Goal: Task Accomplishment & Management: Complete application form

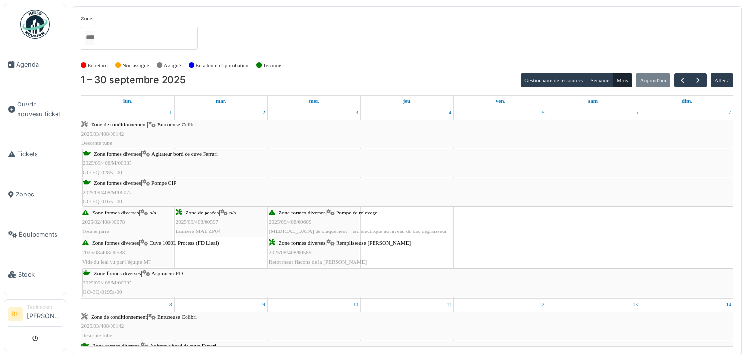
scroll to position [792, 0]
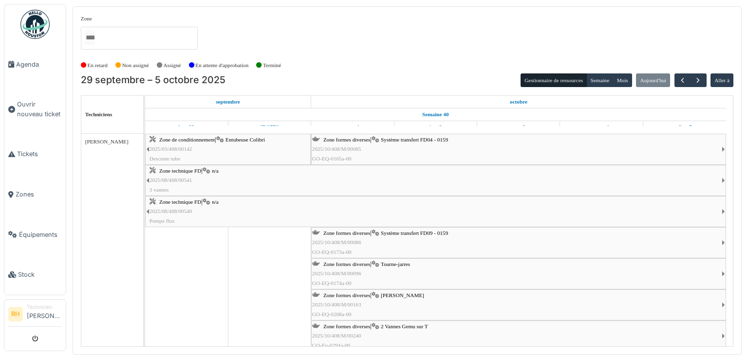
click at [232, 142] on span "Entubeuse Colibri" at bounding box center [244, 140] width 39 height 6
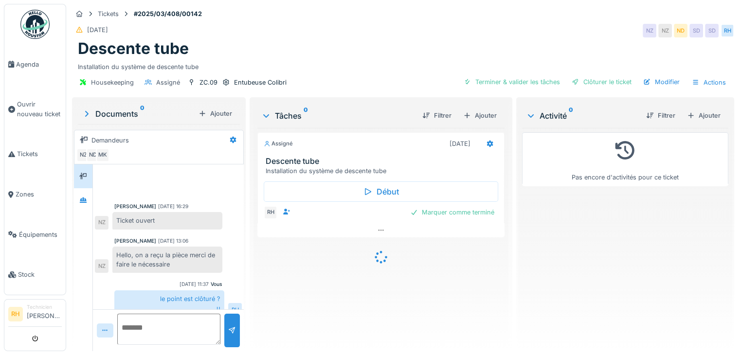
scroll to position [241, 0]
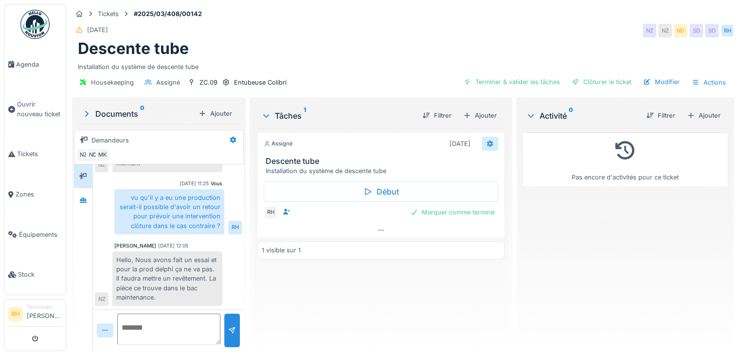
click at [487, 147] on div at bounding box center [490, 143] width 8 height 9
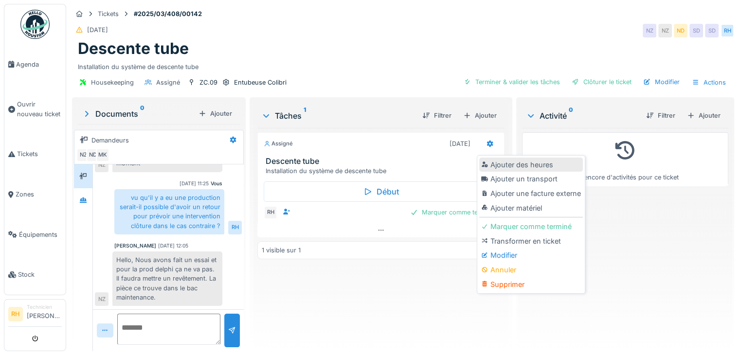
click at [500, 167] on div "Ajouter des heures" at bounding box center [531, 165] width 104 height 15
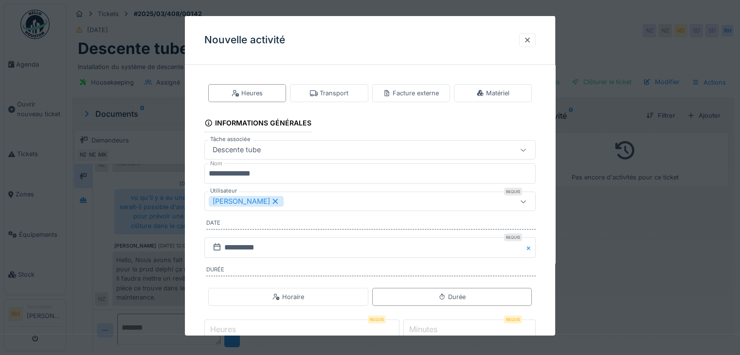
scroll to position [60, 0]
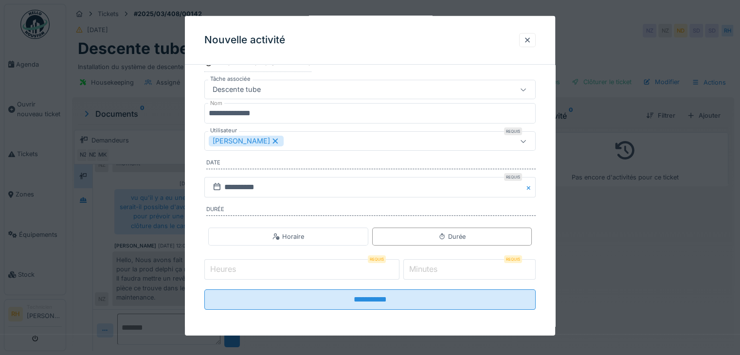
click at [319, 274] on input "Heures" at bounding box center [301, 269] width 195 height 20
type input "*"
click at [427, 269] on label "Minutes" at bounding box center [423, 269] width 32 height 12
click at [427, 269] on input "*" at bounding box center [469, 269] width 132 height 20
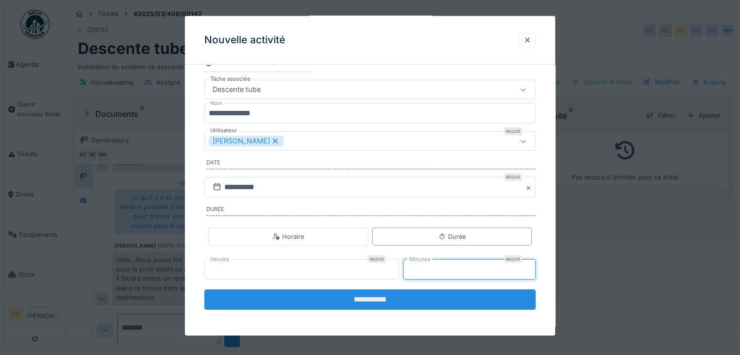
type input "**"
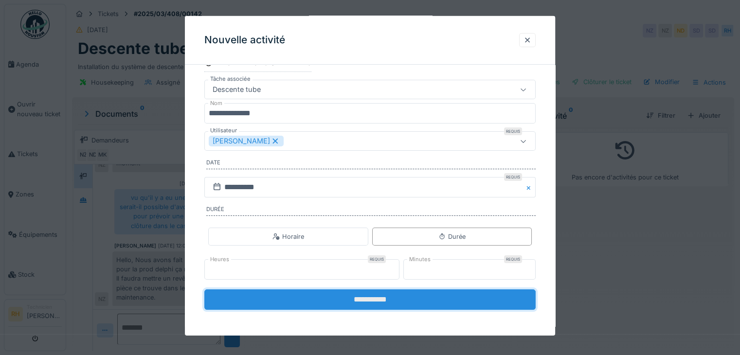
click at [376, 302] on input "**********" at bounding box center [369, 300] width 331 height 20
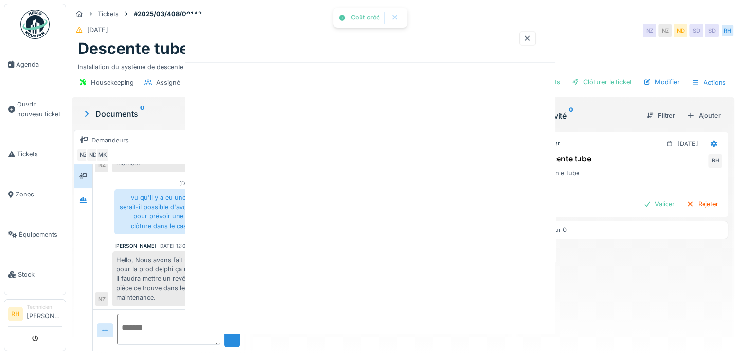
scroll to position [0, 0]
click at [384, 300] on div at bounding box center [370, 177] width 740 height 355
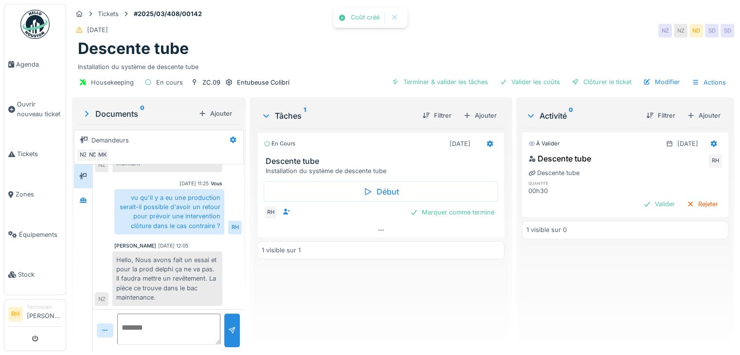
click at [370, 318] on div "En cours 30/09/2025 Descente tube Installation du système de descente tube Débu…" at bounding box center [380, 236] width 247 height 216
click at [465, 215] on div "Marquer comme terminé" at bounding box center [452, 212] width 92 height 13
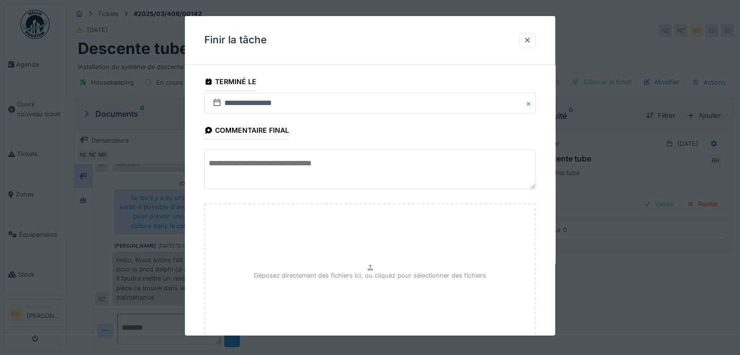
click at [329, 173] on textarea at bounding box center [369, 169] width 331 height 40
type textarea "**********"
drag, startPoint x: 281, startPoint y: 164, endPoint x: 474, endPoint y: 209, distance: 197.5
click at [474, 209] on div "Déposez directement des fichiers ici, ou cliquez pour sélectionner des fichiers" at bounding box center [369, 276] width 331 height 146
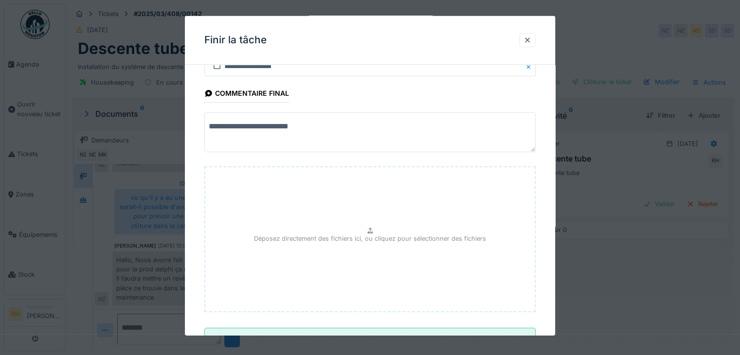
scroll to position [76, 0]
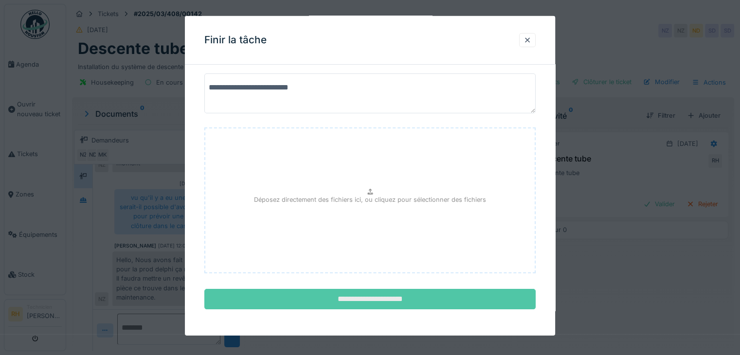
click at [350, 303] on input "**********" at bounding box center [369, 299] width 331 height 20
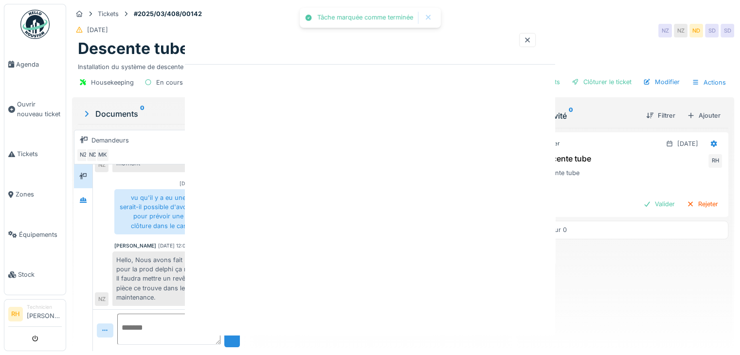
scroll to position [0, 0]
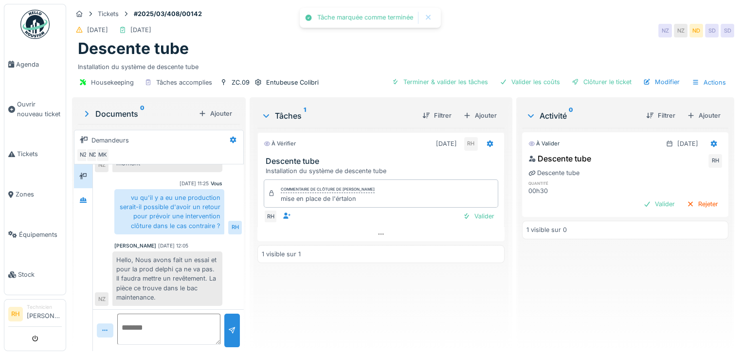
drag, startPoint x: 363, startPoint y: 294, endPoint x: 316, endPoint y: 257, distance: 60.0
click at [352, 292] on div "À vérifier 30/09/2025 RH Descente tube Installation du système de descente tube…" at bounding box center [380, 236] width 247 height 216
click at [35, 67] on span "Agenda" at bounding box center [39, 64] width 46 height 9
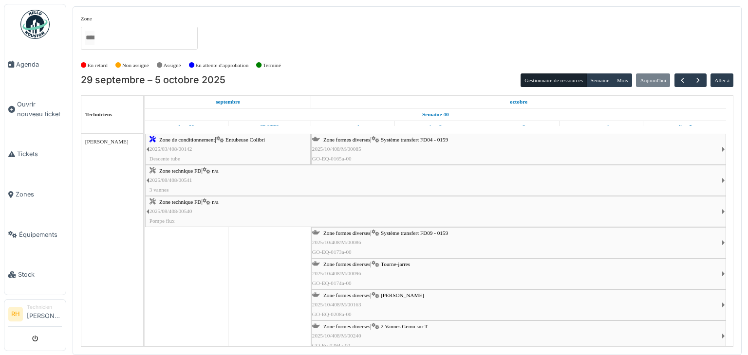
click at [422, 139] on span "Système transfert FD04 - 0159" at bounding box center [414, 140] width 67 height 6
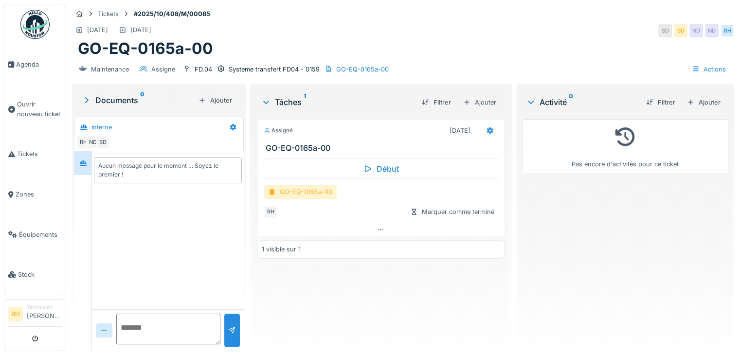
click at [314, 190] on div "GO-EQ-0165a-00" at bounding box center [300, 192] width 73 height 14
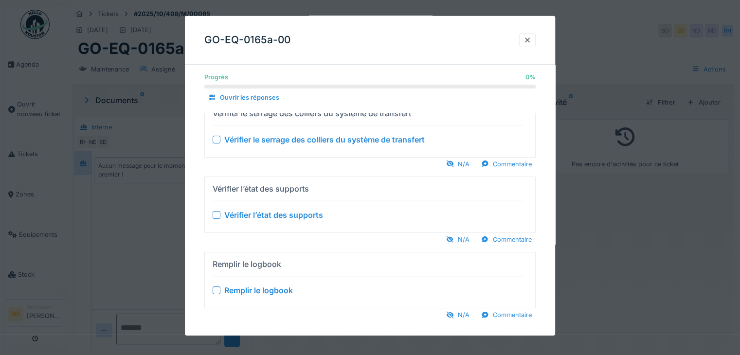
scroll to position [29, 0]
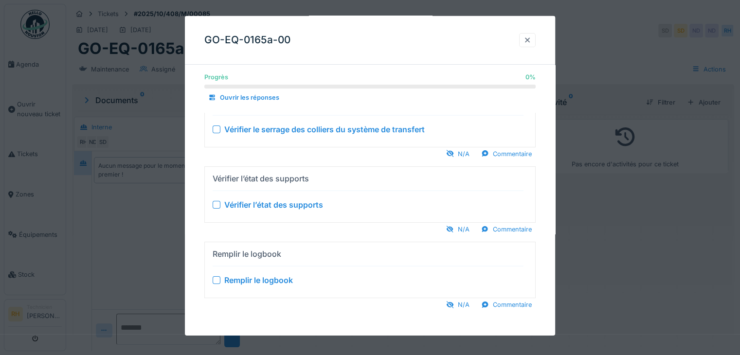
click at [528, 45] on div at bounding box center [527, 40] width 17 height 14
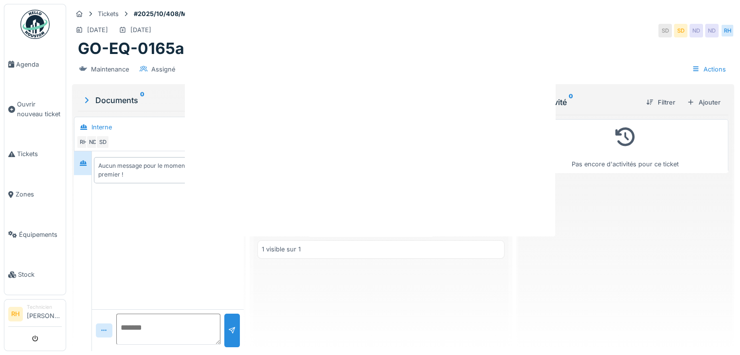
scroll to position [0, 0]
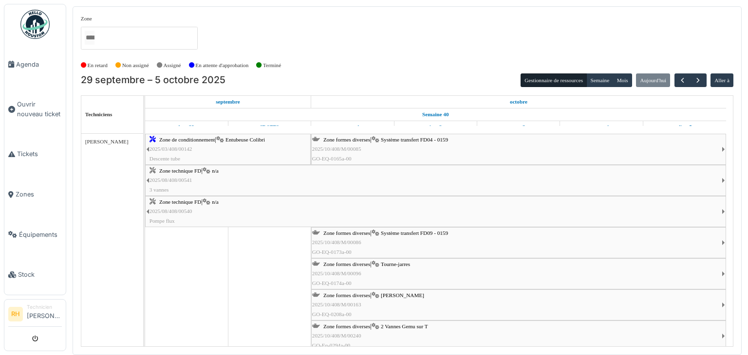
click at [399, 263] on span "Tourne-jarres" at bounding box center [395, 264] width 29 height 6
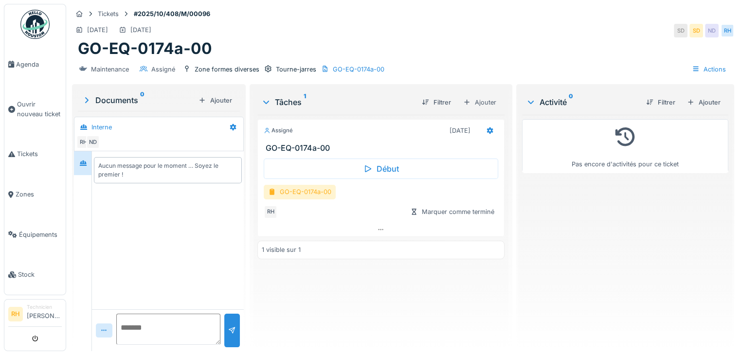
click at [315, 189] on div "GO-EQ-0174a-00" at bounding box center [300, 192] width 72 height 14
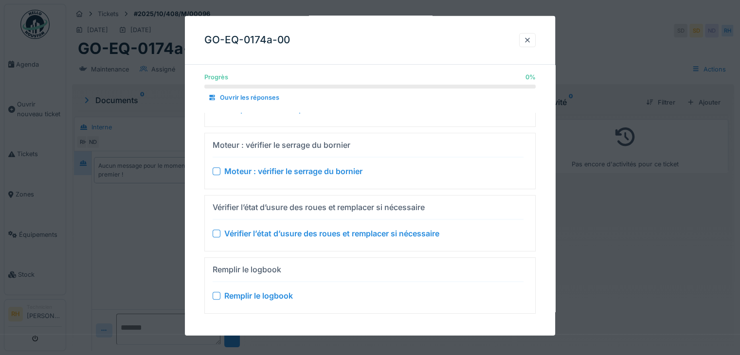
scroll to position [7, 0]
click at [530, 41] on div at bounding box center [528, 40] width 8 height 9
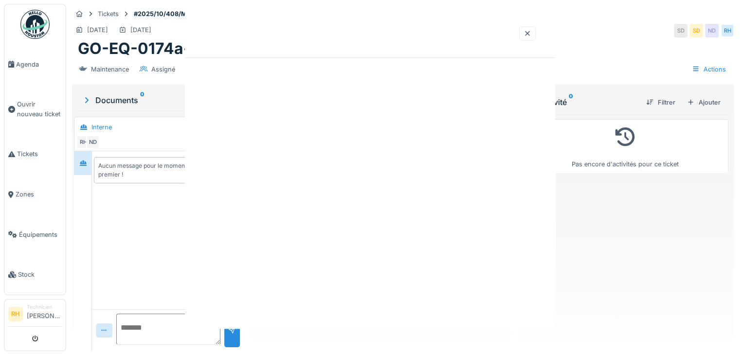
scroll to position [0, 0]
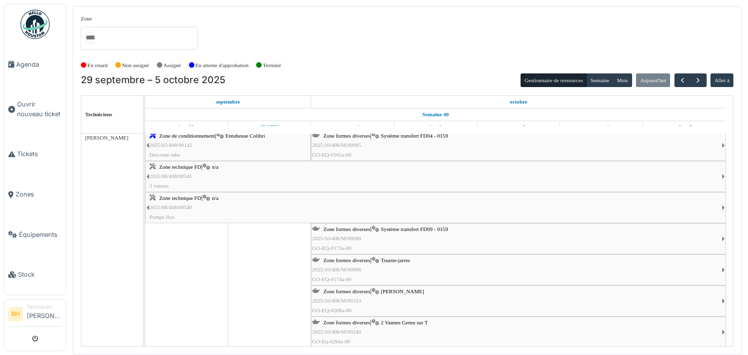
scroll to position [10, 0]
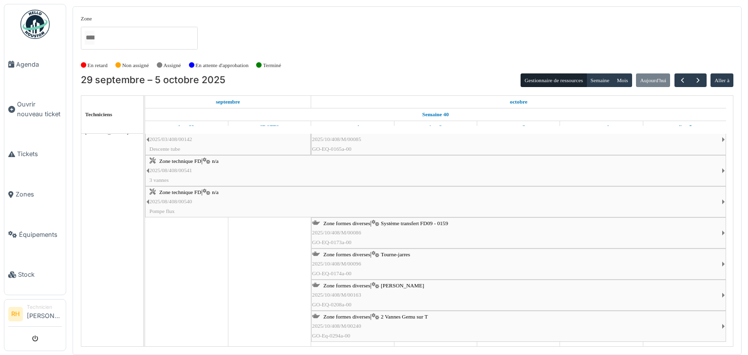
click at [390, 314] on span "2 Vannes Gemu sur T" at bounding box center [404, 317] width 47 height 6
click at [394, 318] on span "2 Vannes Gemu sur T" at bounding box center [404, 317] width 47 height 6
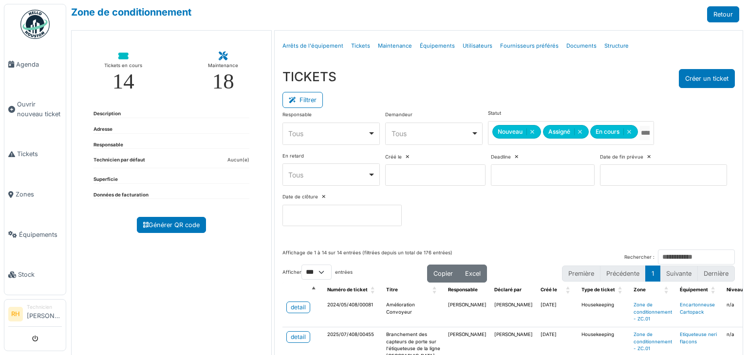
select select "***"
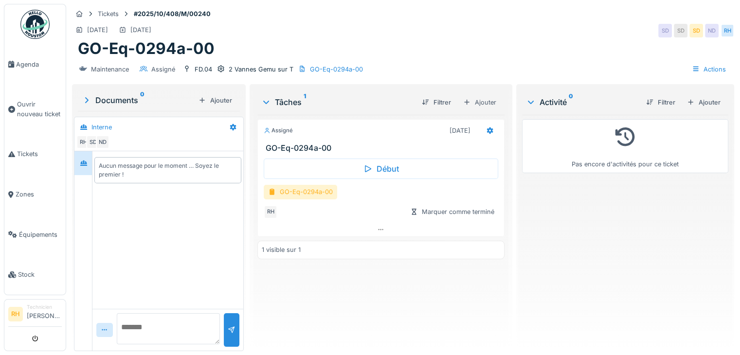
click at [302, 192] on div "GO-Eq-0294a-00" at bounding box center [300, 192] width 73 height 14
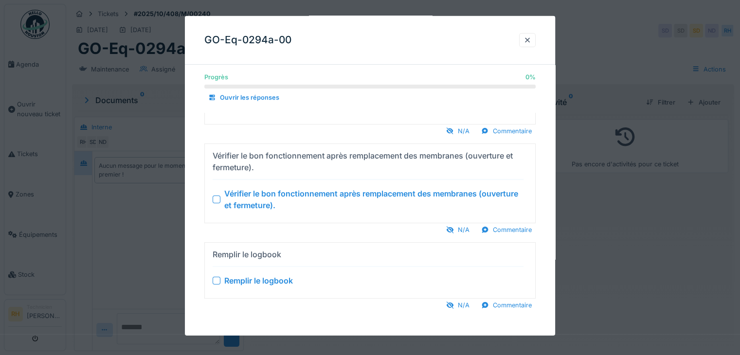
scroll to position [7, 0]
click at [530, 38] on div at bounding box center [528, 40] width 8 height 9
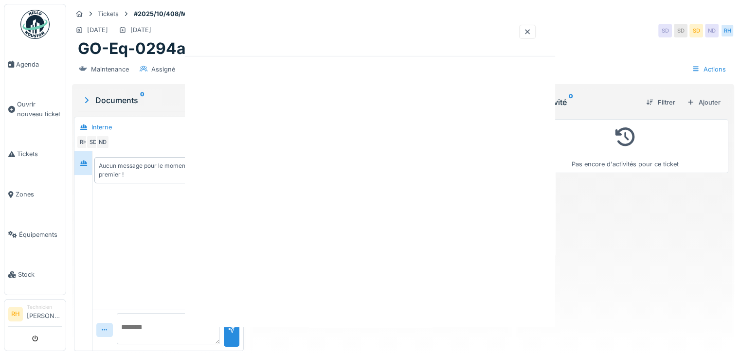
scroll to position [0, 0]
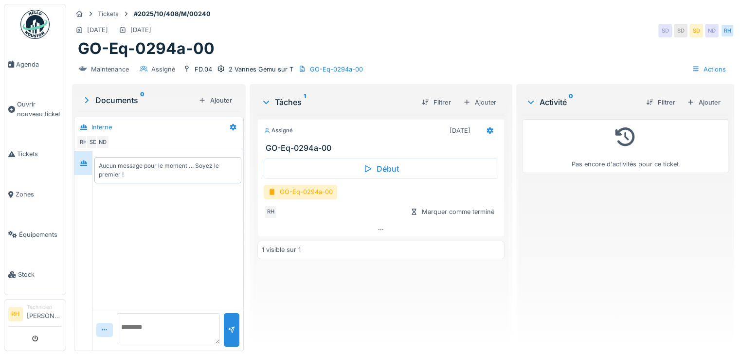
click at [451, 39] on div "GO-Eq-0294a-00" at bounding box center [403, 48] width 651 height 18
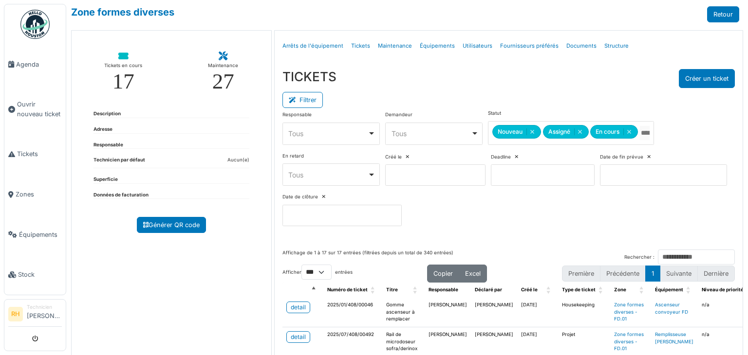
select select "***"
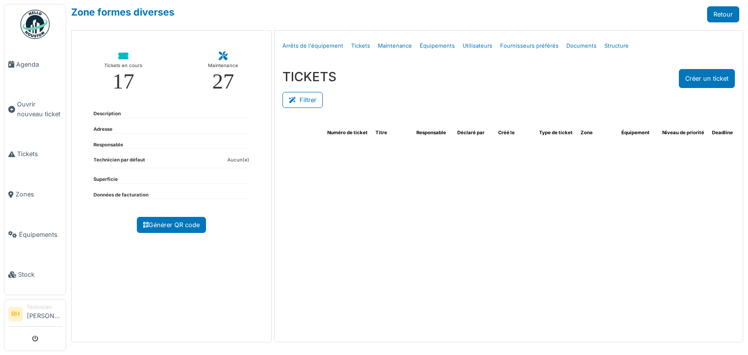
select select "***"
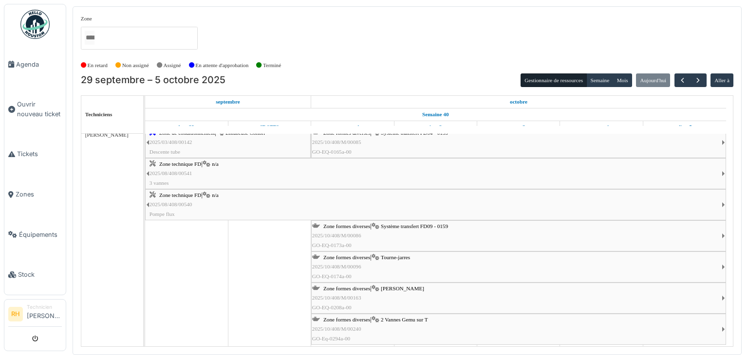
scroll to position [10, 0]
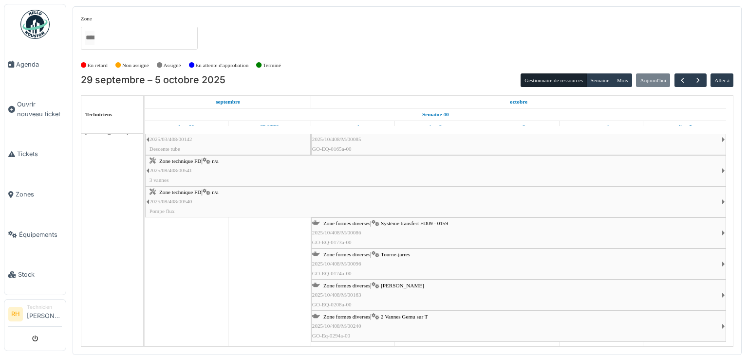
click at [374, 283] on icon at bounding box center [375, 286] width 8 height 6
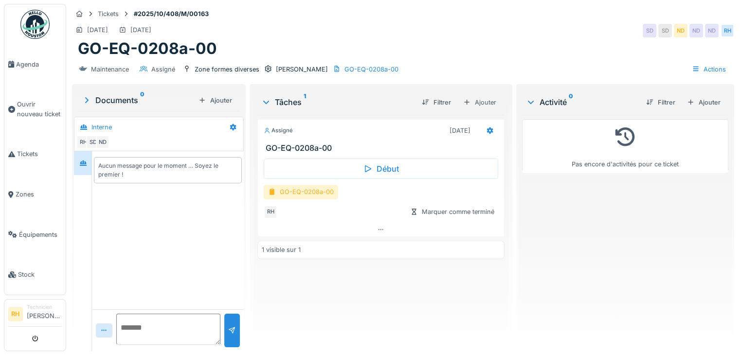
click at [306, 190] on div "GO-EQ-0208a-00" at bounding box center [301, 192] width 74 height 14
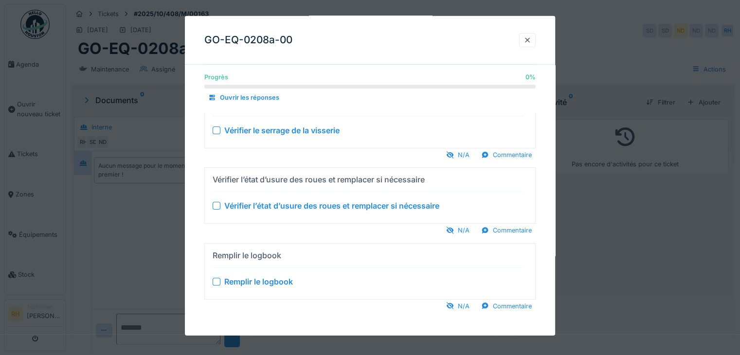
scroll to position [7, 0]
click at [152, 245] on div at bounding box center [370, 177] width 740 height 355
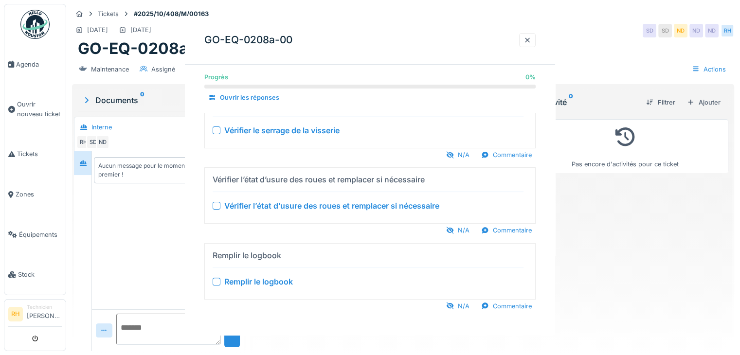
scroll to position [0, 0]
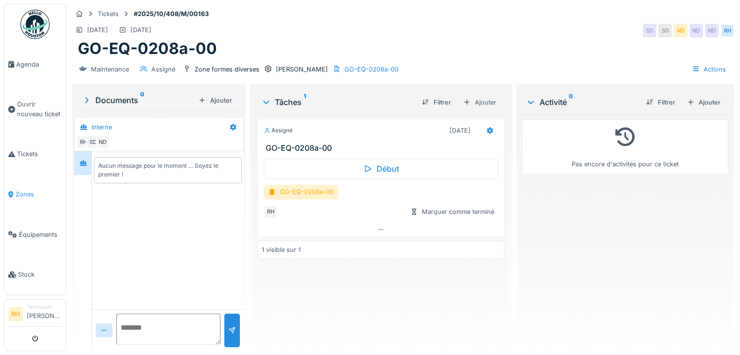
click at [27, 194] on link "Zones" at bounding box center [34, 194] width 61 height 40
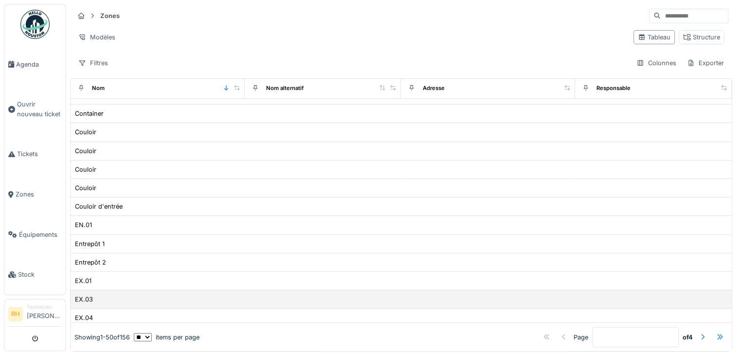
scroll to position [267, 0]
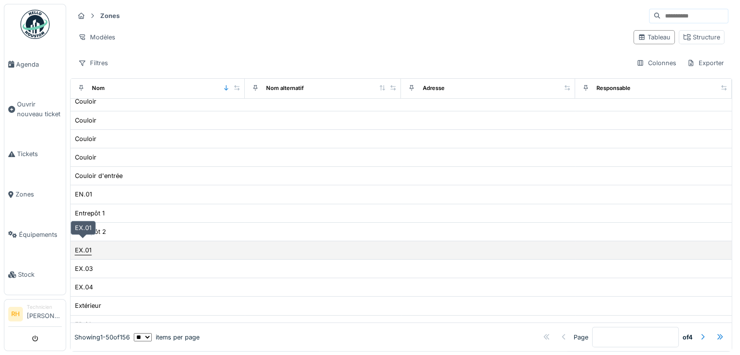
click at [85, 246] on div "EX.01" at bounding box center [83, 250] width 17 height 9
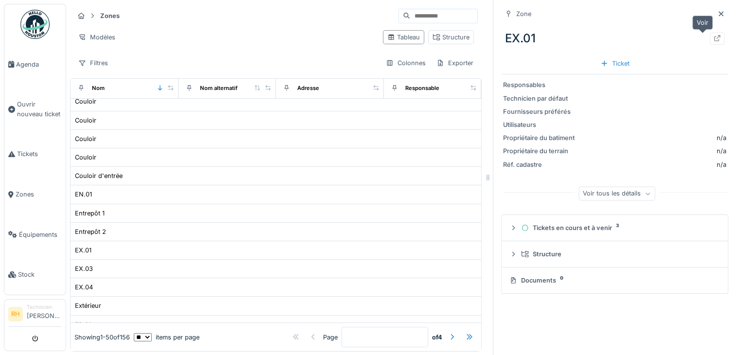
click at [710, 40] on div at bounding box center [717, 39] width 15 height 12
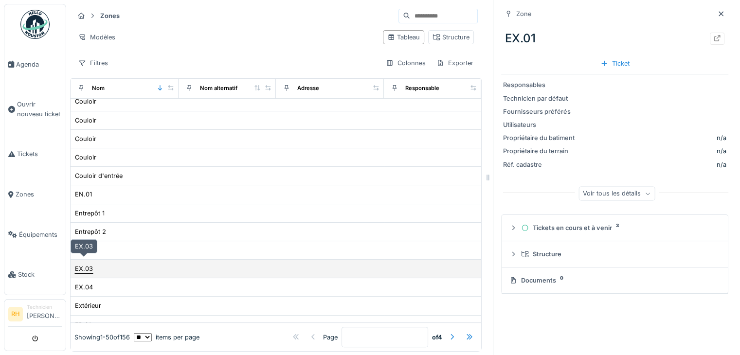
click at [86, 264] on div "EX.03" at bounding box center [84, 268] width 18 height 9
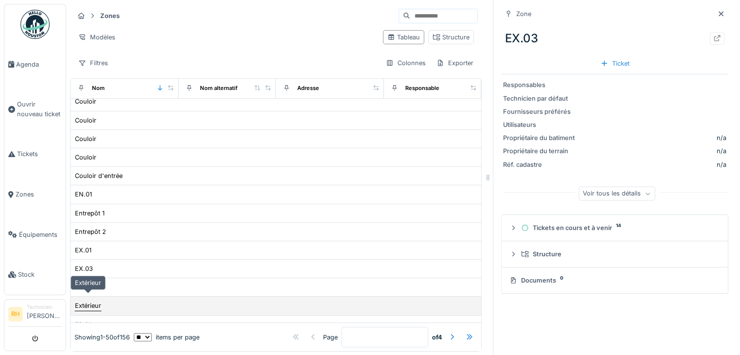
click at [89, 301] on div "Extérieur" at bounding box center [88, 305] width 26 height 9
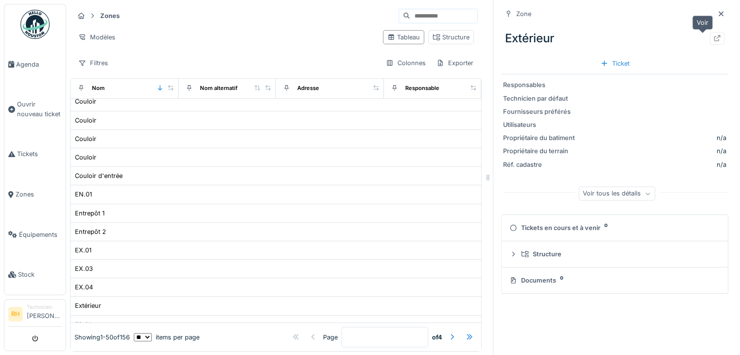
click at [713, 36] on icon at bounding box center [717, 38] width 8 height 6
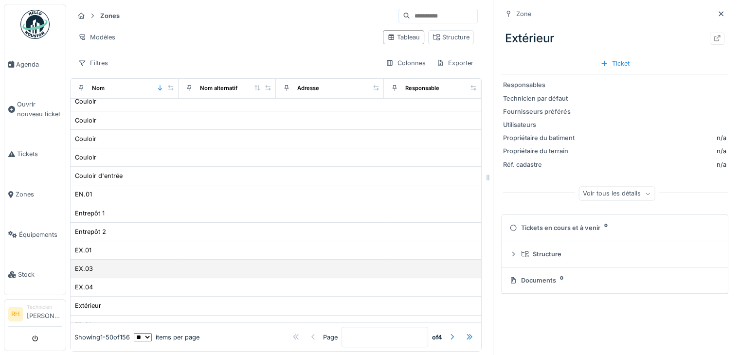
scroll to position [218, 0]
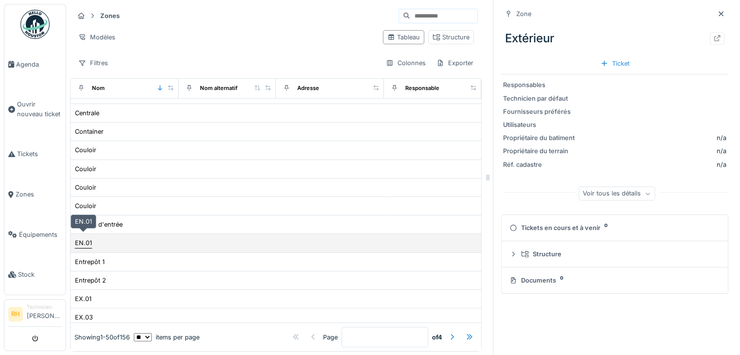
click at [91, 239] on div "EN.01" at bounding box center [83, 242] width 17 height 9
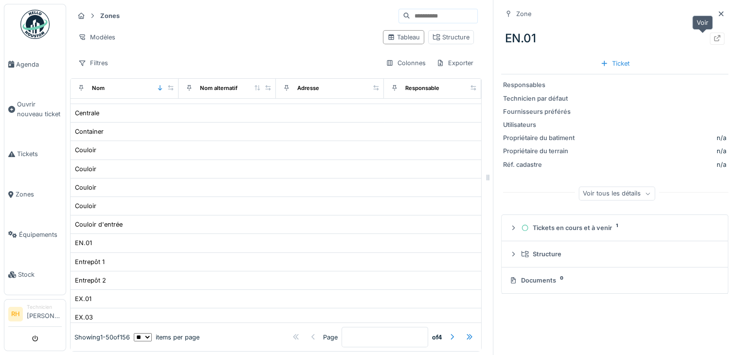
click at [710, 37] on div at bounding box center [717, 39] width 15 height 12
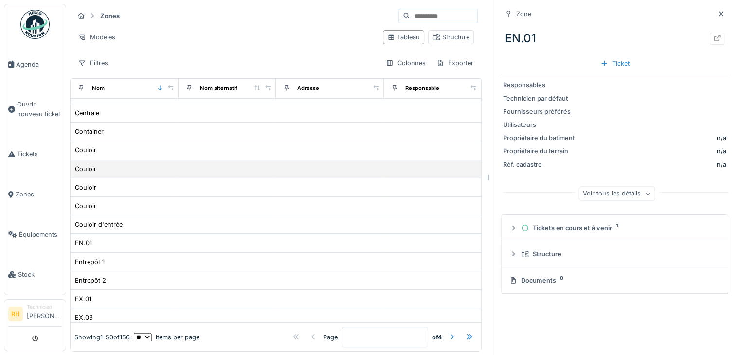
scroll to position [169, 0]
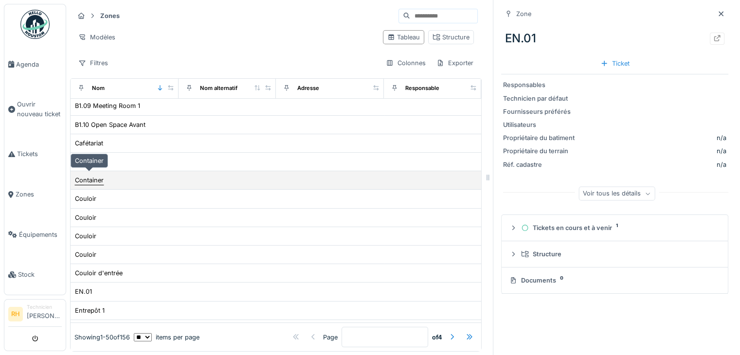
click at [100, 176] on div "Container" at bounding box center [89, 180] width 29 height 9
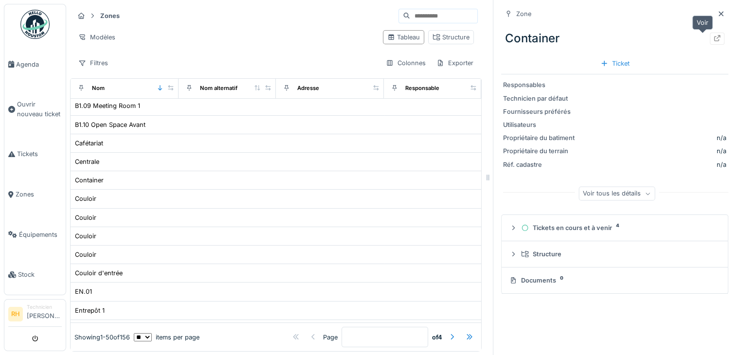
click at [713, 34] on div at bounding box center [717, 38] width 8 height 9
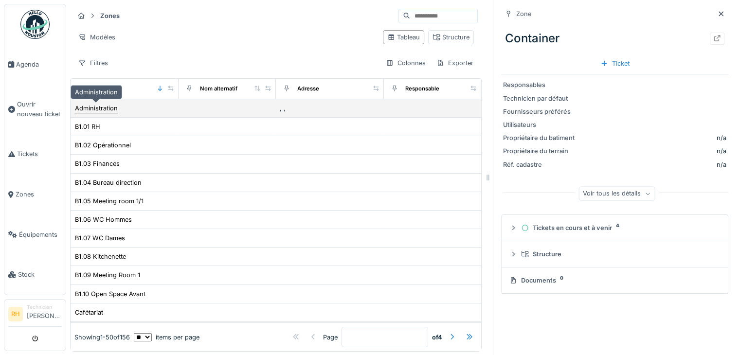
click at [101, 110] on div "Administration" at bounding box center [96, 108] width 43 height 9
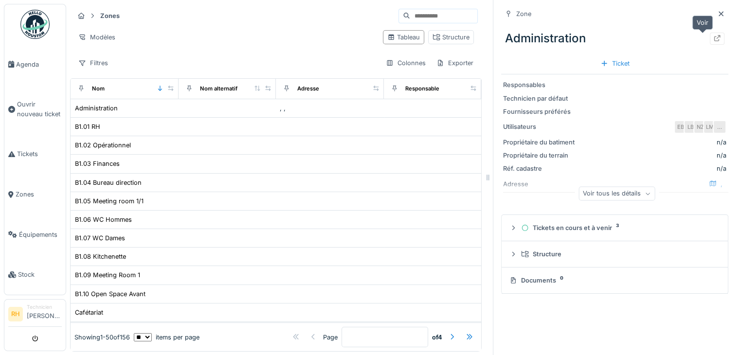
click at [714, 41] on icon at bounding box center [717, 38] width 6 height 6
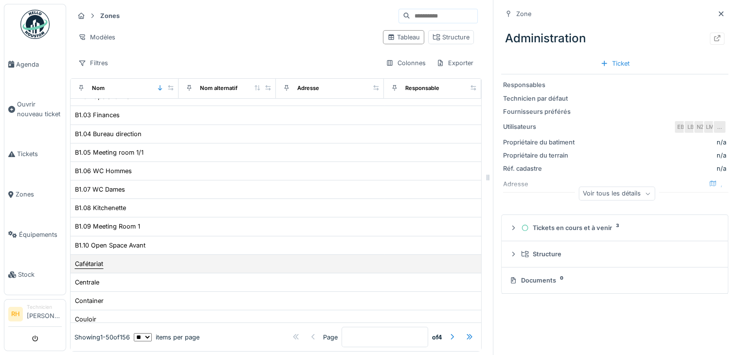
scroll to position [97, 0]
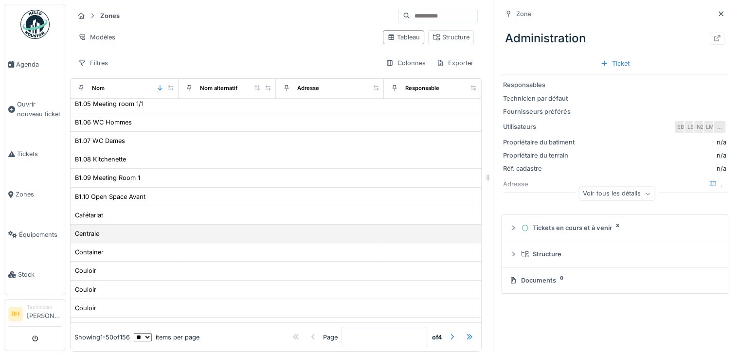
click at [100, 229] on div "Centrale" at bounding box center [124, 234] width 100 height 10
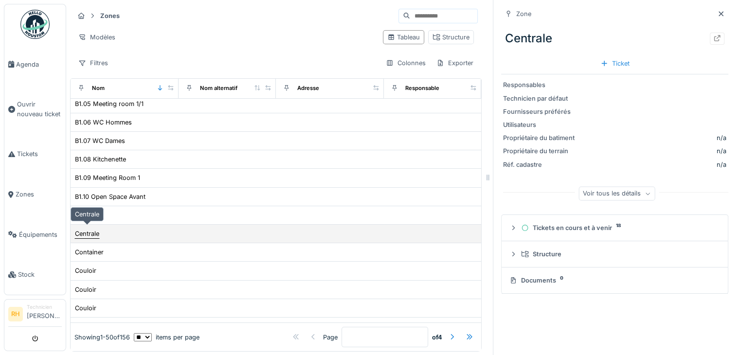
click at [93, 229] on div "Centrale" at bounding box center [87, 233] width 24 height 9
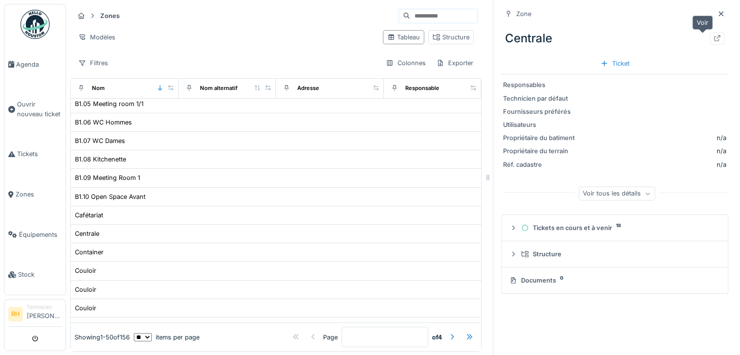
click at [713, 35] on icon at bounding box center [717, 38] width 8 height 6
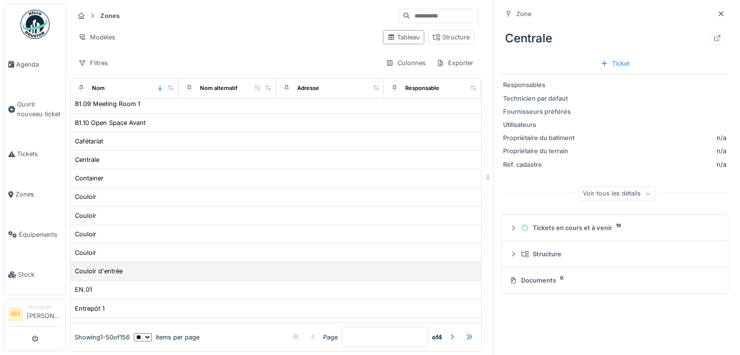
scroll to position [195, 0]
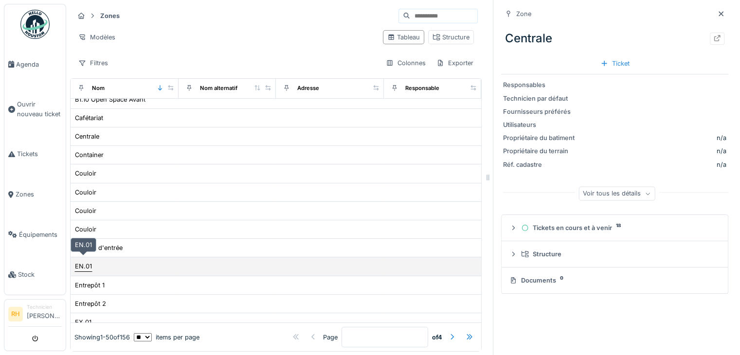
click at [84, 262] on div "EN.01" at bounding box center [83, 266] width 17 height 9
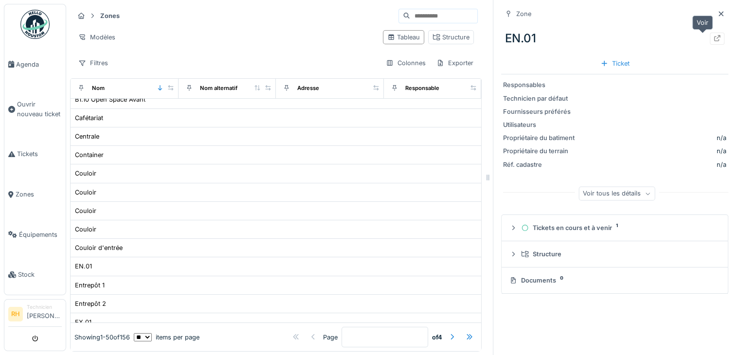
click at [713, 36] on icon at bounding box center [717, 38] width 8 height 6
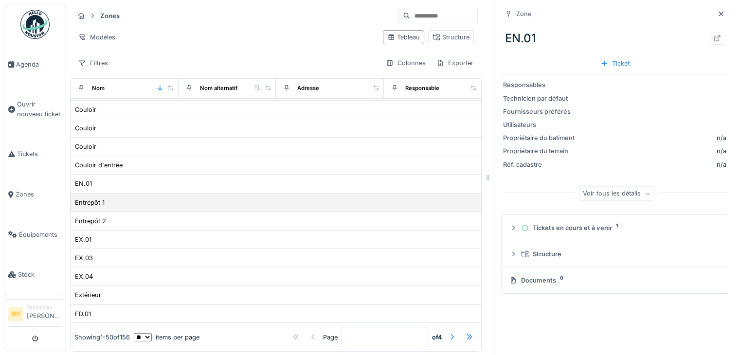
scroll to position [292, 0]
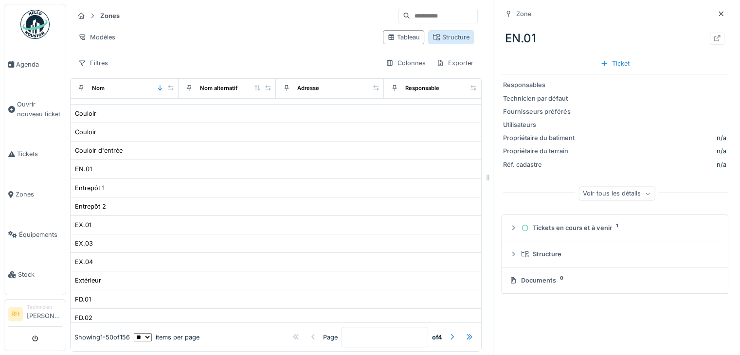
click at [445, 40] on div "Structure" at bounding box center [451, 37] width 37 height 9
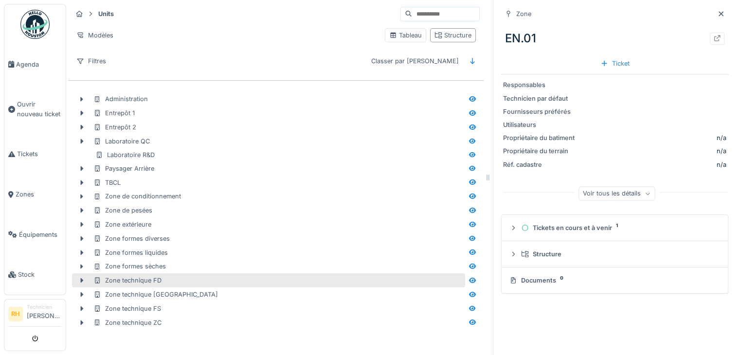
scroll to position [7, 0]
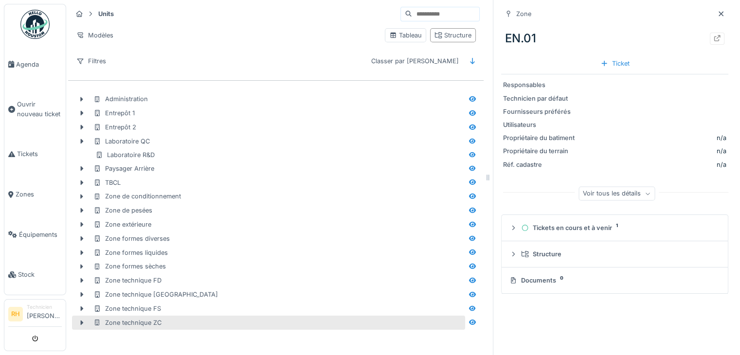
click at [128, 318] on div "Zone technique ZC" at bounding box center [127, 322] width 68 height 9
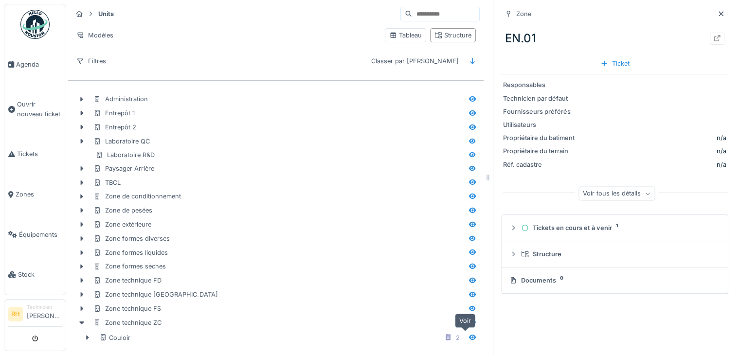
click at [469, 334] on icon at bounding box center [473, 337] width 8 height 6
click at [713, 36] on div at bounding box center [717, 38] width 8 height 9
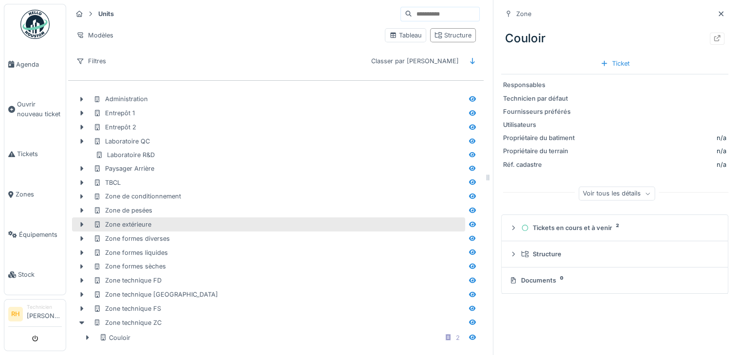
click at [129, 227] on div "Zone extérieure" at bounding box center [122, 224] width 58 height 9
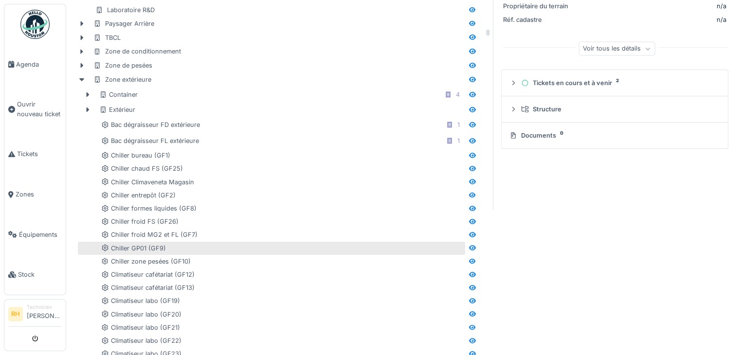
scroll to position [146, 0]
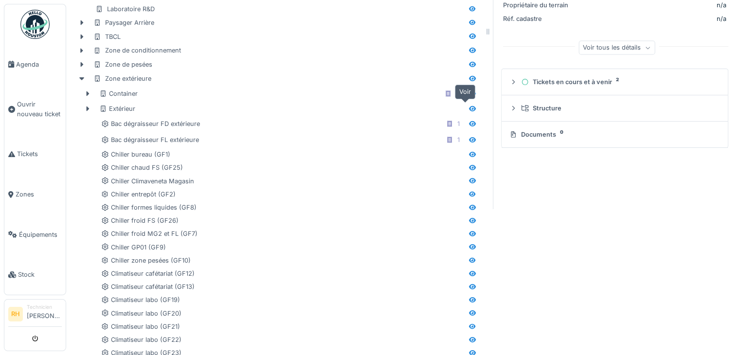
click at [469, 106] on icon at bounding box center [472, 108] width 7 height 5
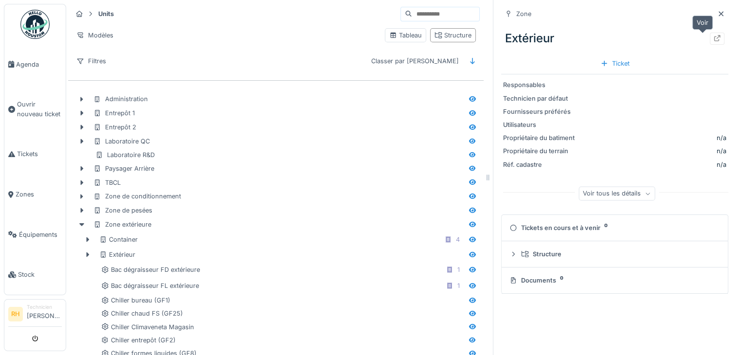
click at [714, 37] on icon at bounding box center [717, 38] width 6 height 6
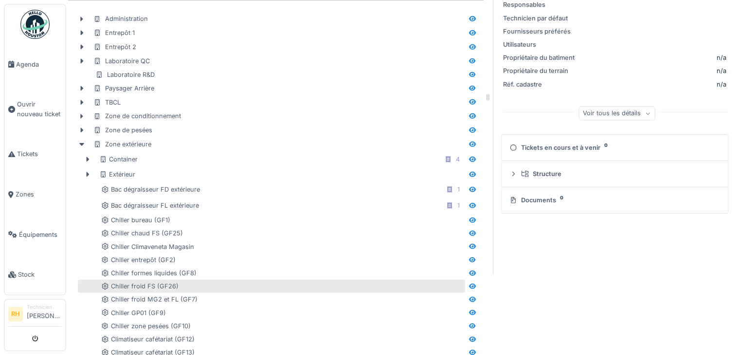
scroll to position [97, 0]
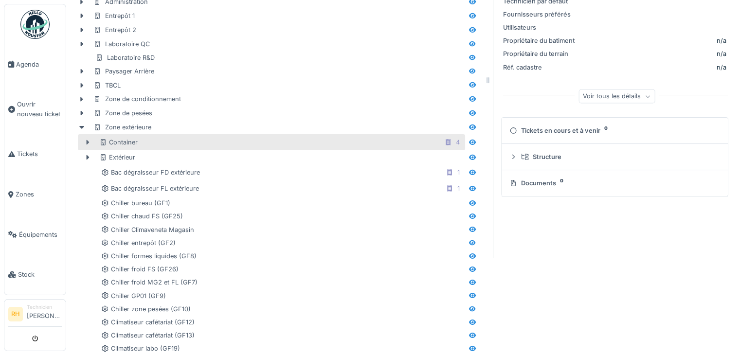
click at [89, 143] on icon at bounding box center [88, 142] width 8 height 6
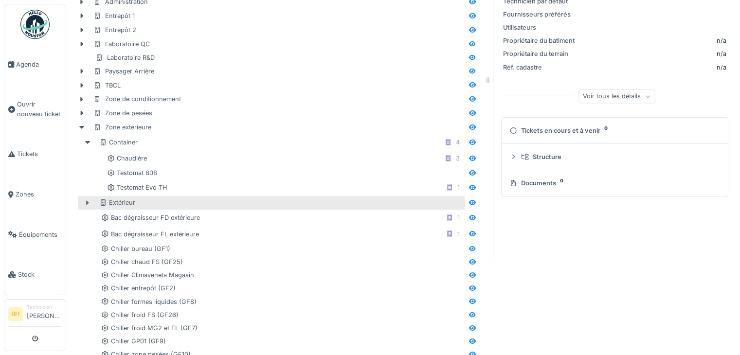
click at [84, 203] on icon at bounding box center [88, 203] width 8 height 6
click at [88, 200] on icon at bounding box center [88, 203] width 8 height 6
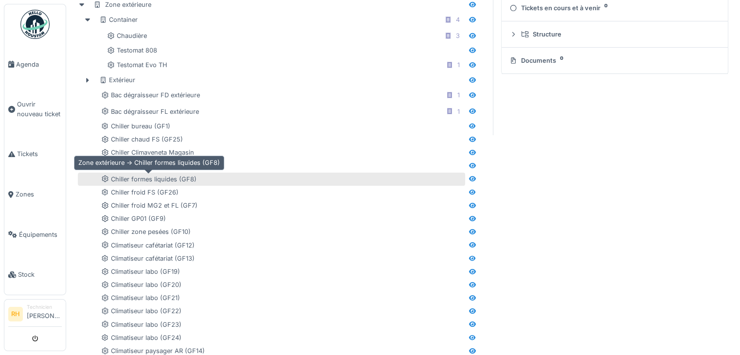
scroll to position [292, 0]
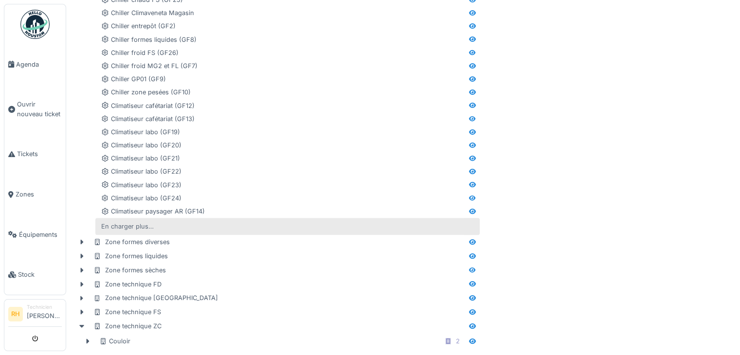
click at [123, 224] on div "En charger plus…" at bounding box center [127, 226] width 60 height 13
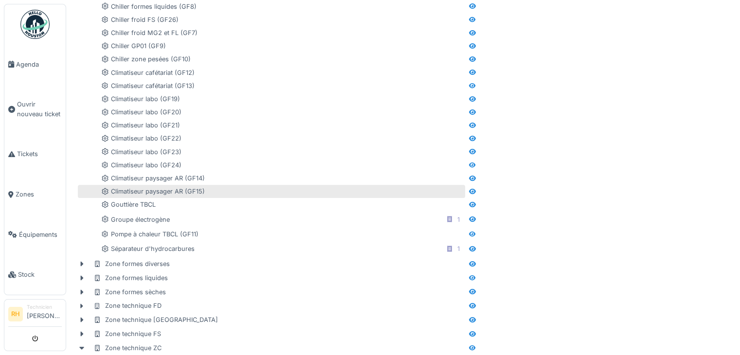
scroll to position [420, 0]
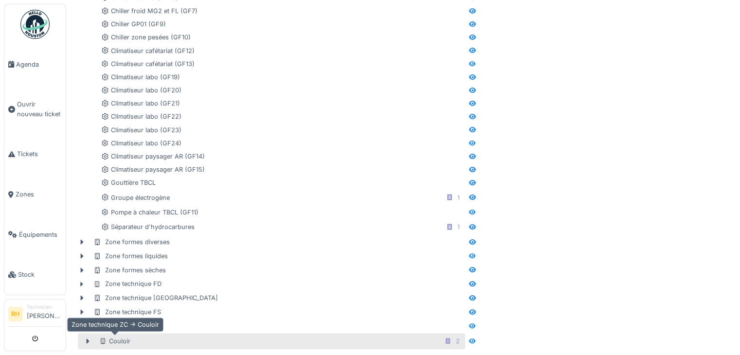
click at [125, 337] on div "Couloir" at bounding box center [114, 341] width 31 height 9
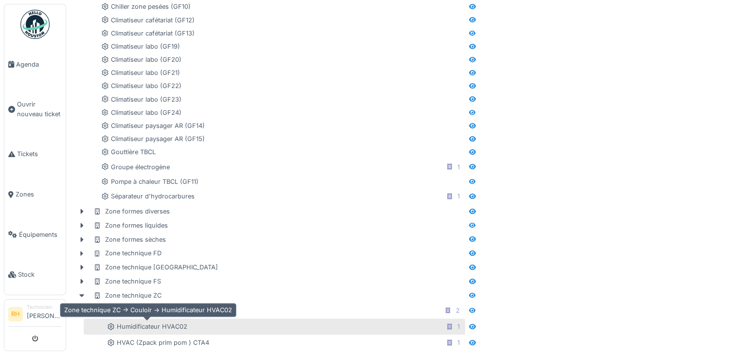
scroll to position [452, 0]
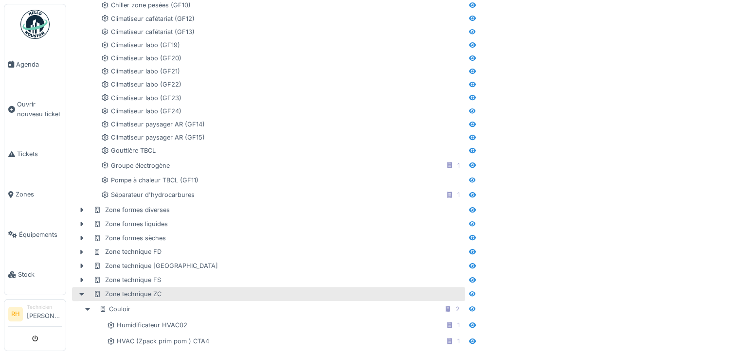
click at [174, 292] on div "Zone technique ZC" at bounding box center [268, 294] width 393 height 14
click at [121, 291] on div "Zone technique ZC" at bounding box center [127, 294] width 68 height 9
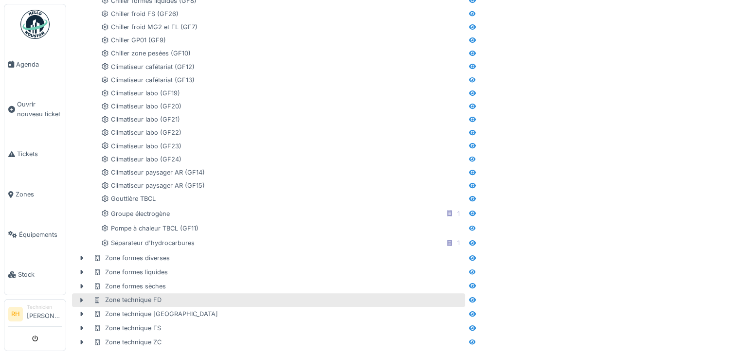
scroll to position [404, 0]
click at [142, 297] on div "Zone technique FD" at bounding box center [127, 299] width 68 height 9
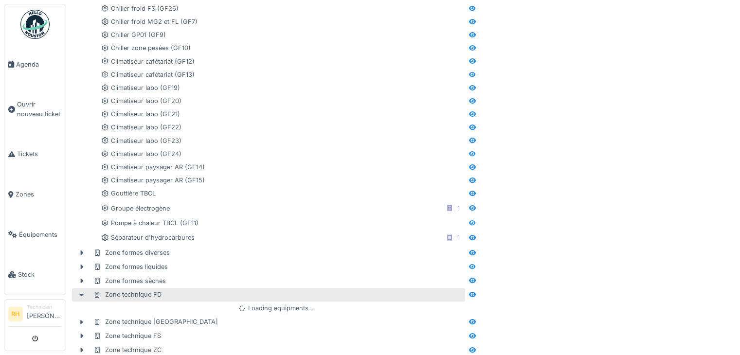
scroll to position [420, 0]
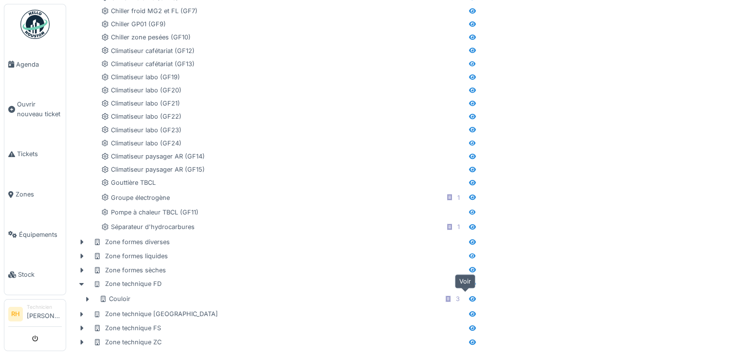
click at [469, 296] on icon at bounding box center [473, 299] width 8 height 6
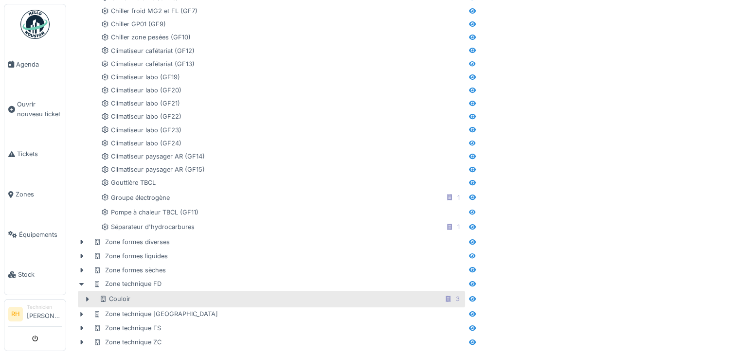
click at [375, 293] on div "Couloir 3" at bounding box center [281, 299] width 364 height 12
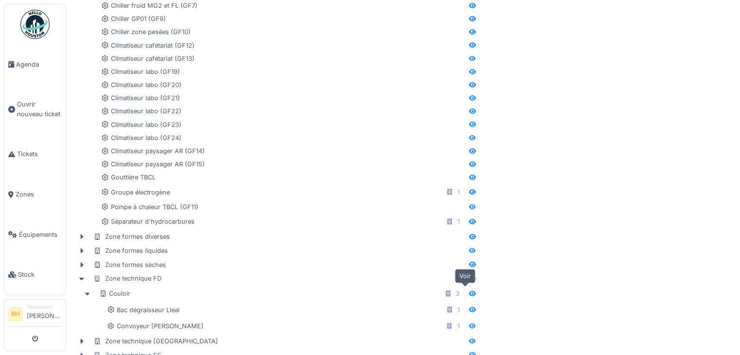
click at [469, 293] on icon at bounding box center [472, 293] width 7 height 5
click at [465, 281] on div at bounding box center [472, 279] width 15 height 12
click at [469, 278] on icon at bounding box center [472, 278] width 7 height 5
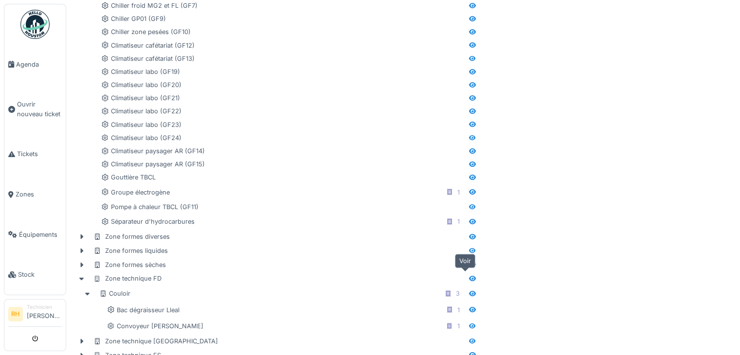
click at [469, 278] on icon at bounding box center [472, 278] width 7 height 5
click at [36, 20] on img at bounding box center [34, 24] width 29 height 29
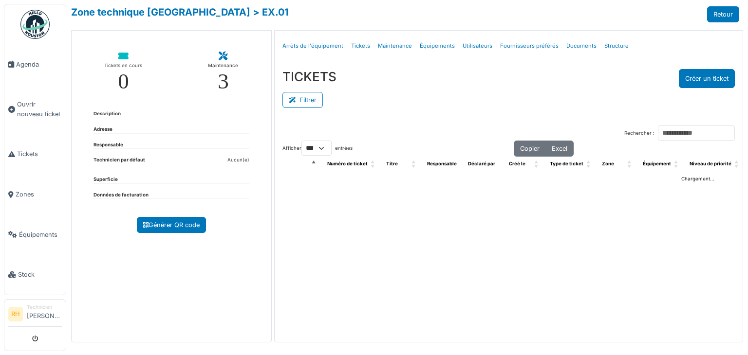
select select "***"
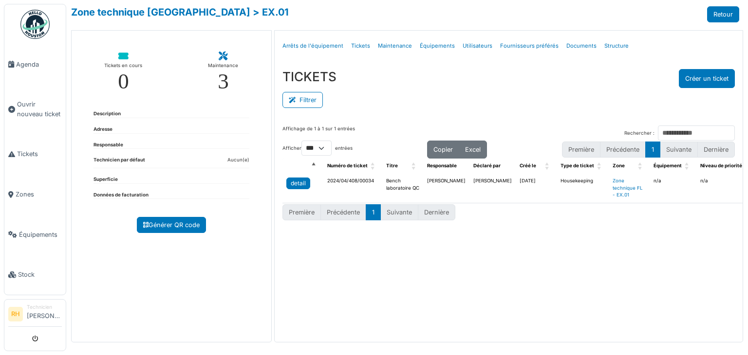
click at [297, 182] on div "detail" at bounding box center [298, 183] width 15 height 9
click at [302, 102] on button "Filtrer" at bounding box center [302, 100] width 40 height 16
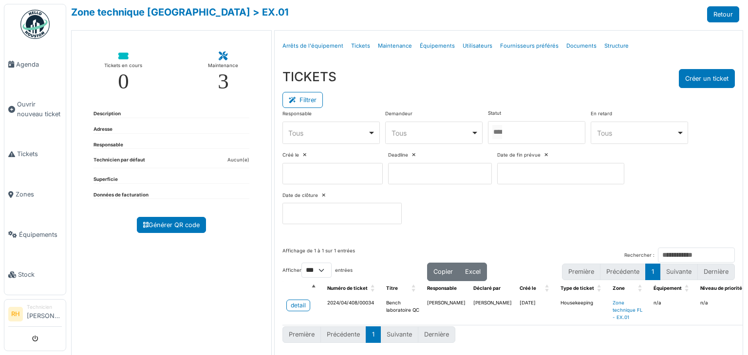
click at [514, 126] on div at bounding box center [536, 132] width 97 height 23
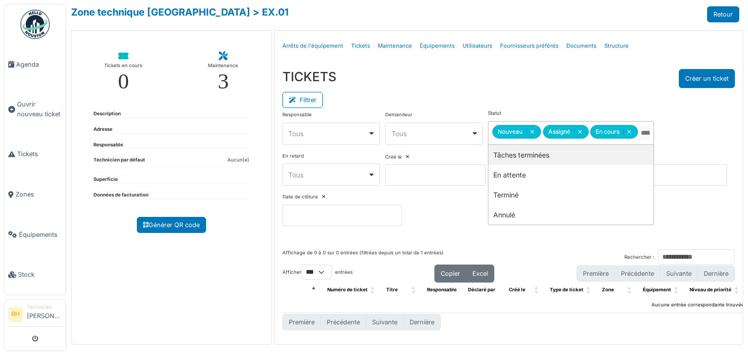
click at [514, 58] on div "Menu Détails Arrêts de l'équipement Tickets Maintenance Équipements Utilisateur…" at bounding box center [508, 46] width 468 height 31
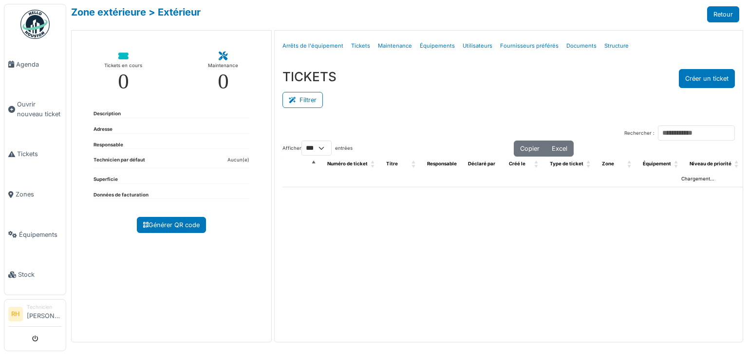
select select "***"
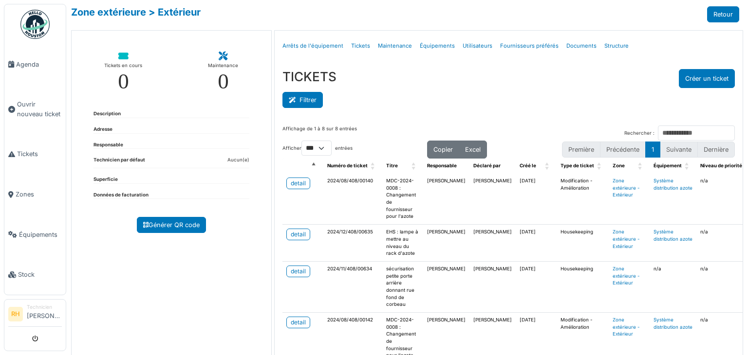
click at [299, 98] on button "Filtrer" at bounding box center [302, 100] width 40 height 16
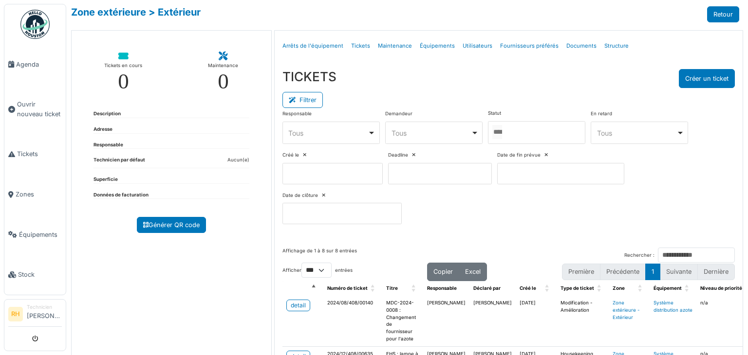
click at [532, 136] on div at bounding box center [536, 132] width 97 height 23
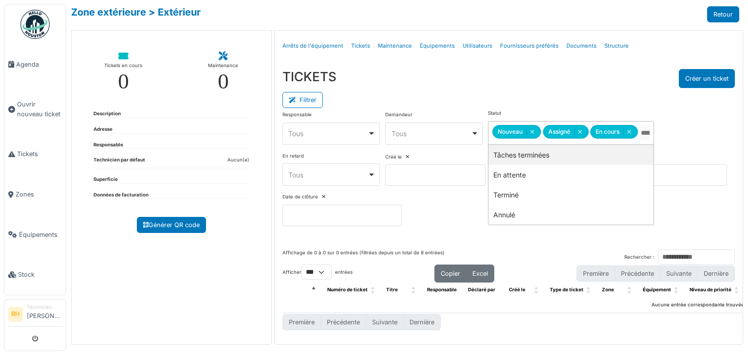
click at [499, 76] on div "TICKETS Créer un ticket" at bounding box center [508, 78] width 452 height 19
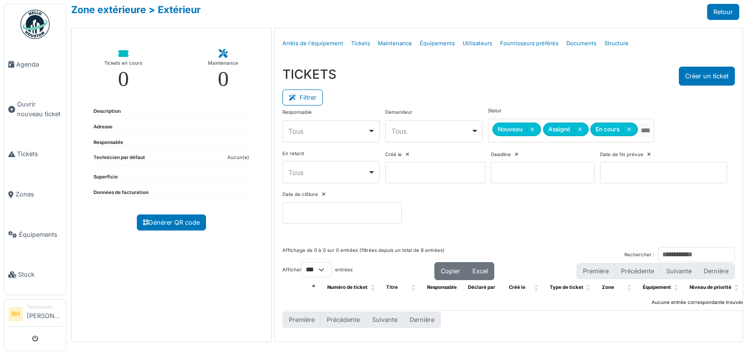
scroll to position [8, 0]
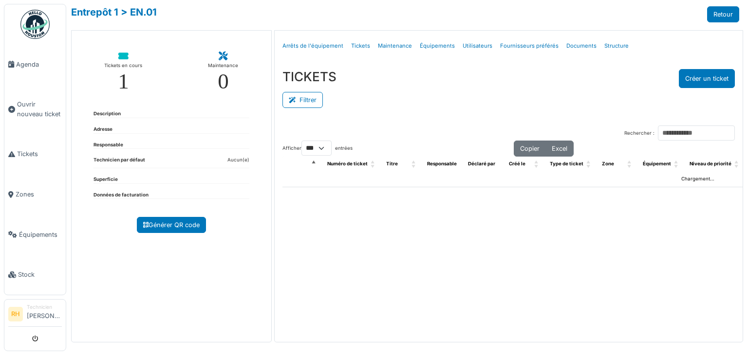
select select "***"
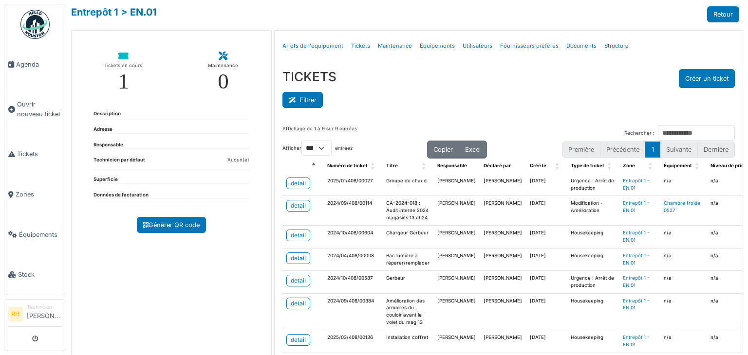
click at [313, 103] on button "Filtrer" at bounding box center [302, 100] width 40 height 16
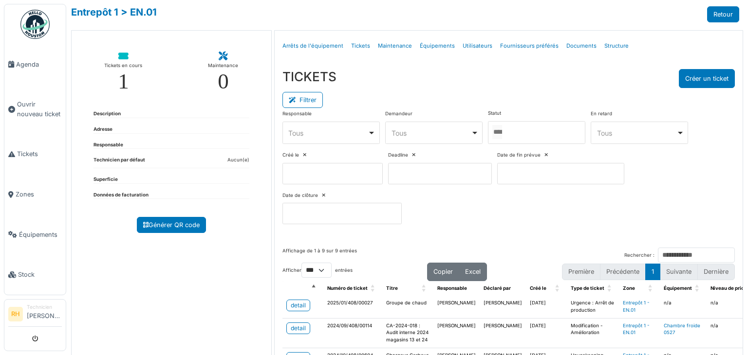
click at [531, 142] on div at bounding box center [536, 132] width 97 height 23
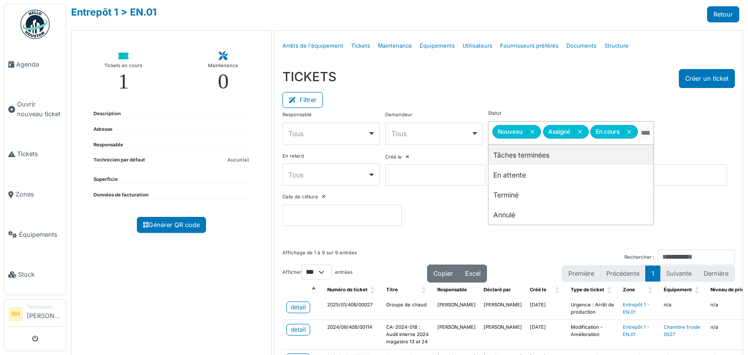
click at [492, 90] on div "Filtrer" at bounding box center [508, 99] width 452 height 22
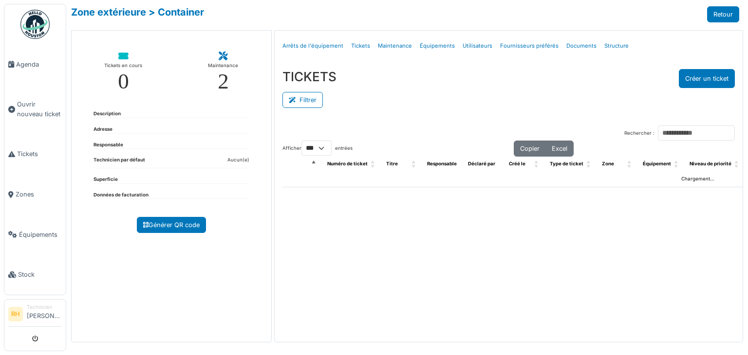
select select "***"
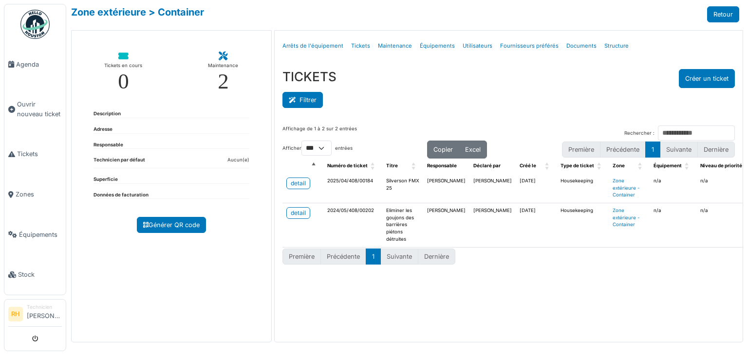
click at [291, 97] on icon at bounding box center [294, 100] width 11 height 6
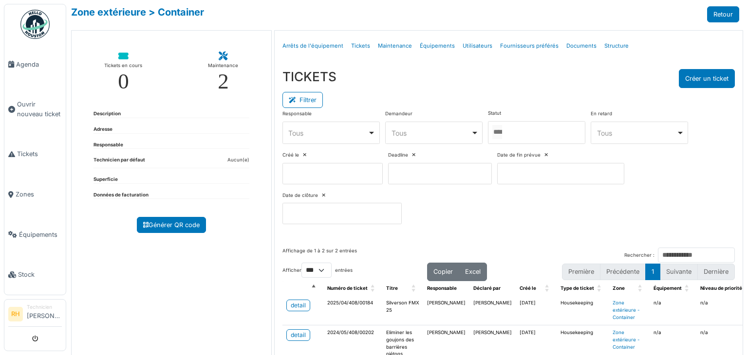
drag, startPoint x: 518, startPoint y: 129, endPoint x: 496, endPoint y: 147, distance: 28.0
click at [517, 129] on div at bounding box center [536, 132] width 97 height 23
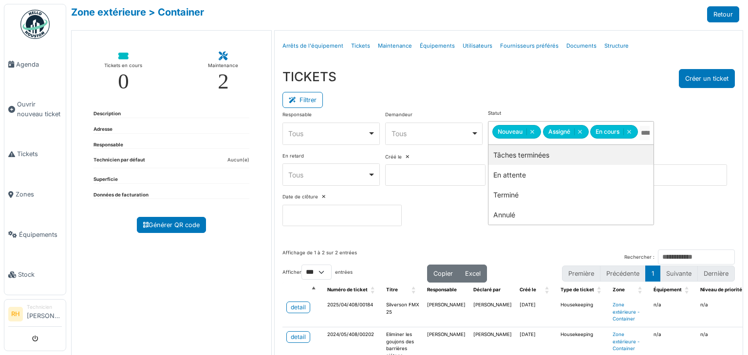
drag, startPoint x: 494, startPoint y: 150, endPoint x: 493, endPoint y: 141, distance: 9.8
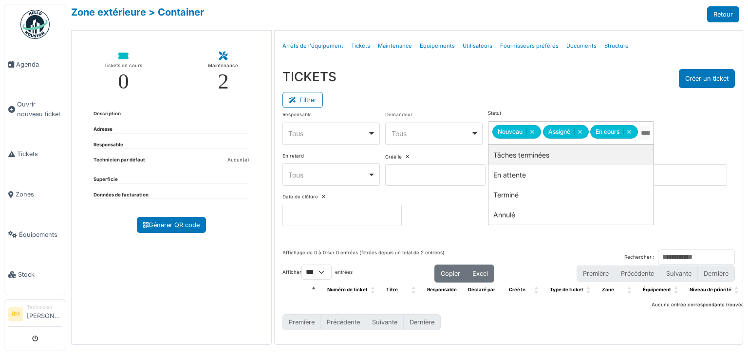
click at [504, 92] on div "Filtrer" at bounding box center [508, 99] width 452 height 22
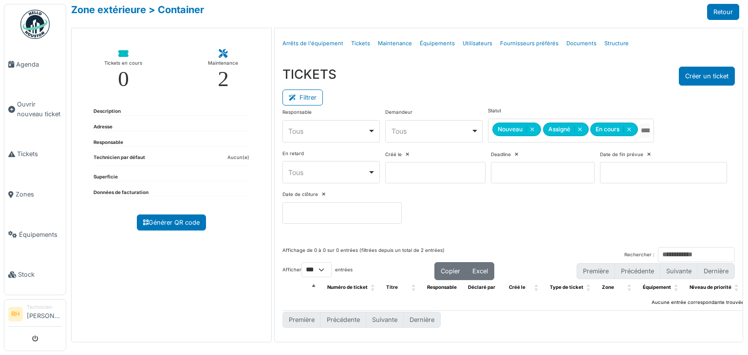
scroll to position [8, 0]
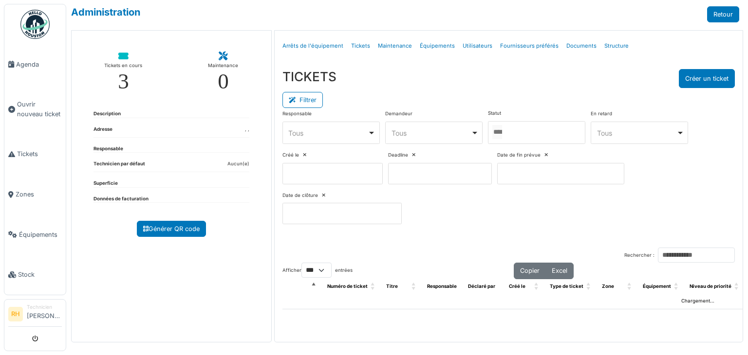
select select "***"
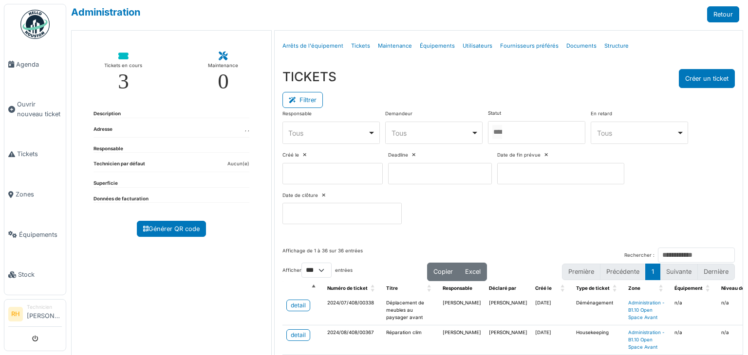
click at [529, 132] on div at bounding box center [536, 132] width 97 height 23
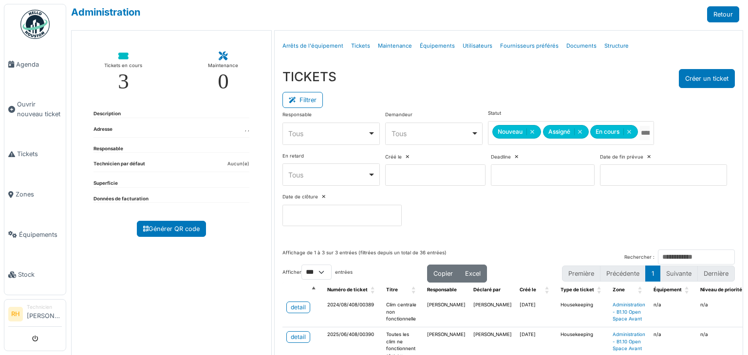
drag, startPoint x: 504, startPoint y: 87, endPoint x: 500, endPoint y: 91, distance: 5.2
click at [504, 90] on div "TICKETS Créer un ticket Filtrer Responsable **** Tous Remove item Tous [PERSON_…" at bounding box center [508, 151] width 468 height 181
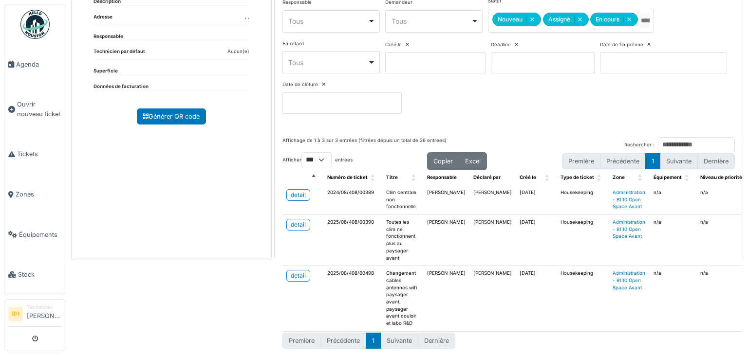
scroll to position [120, 0]
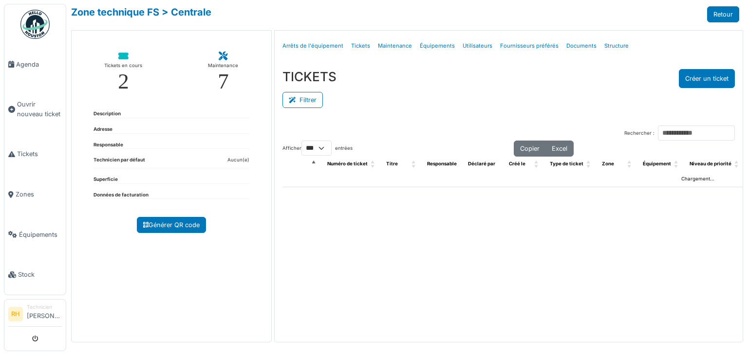
select select "***"
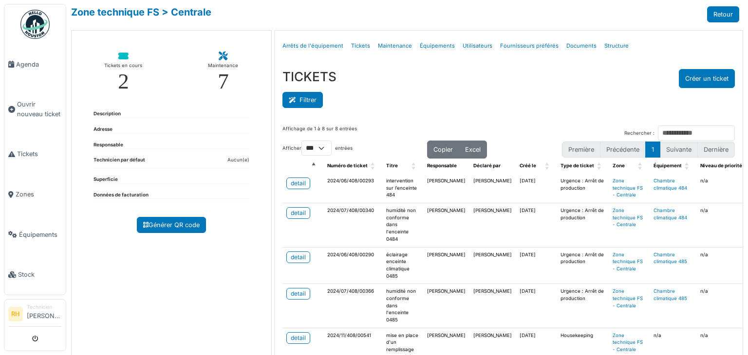
click at [313, 97] on button "Filtrer" at bounding box center [302, 100] width 40 height 16
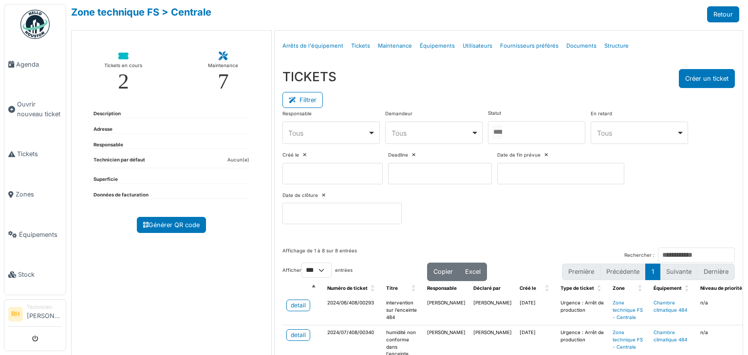
drag, startPoint x: 553, startPoint y: 127, endPoint x: 526, endPoint y: 134, distance: 28.8
click at [553, 127] on div at bounding box center [536, 132] width 97 height 23
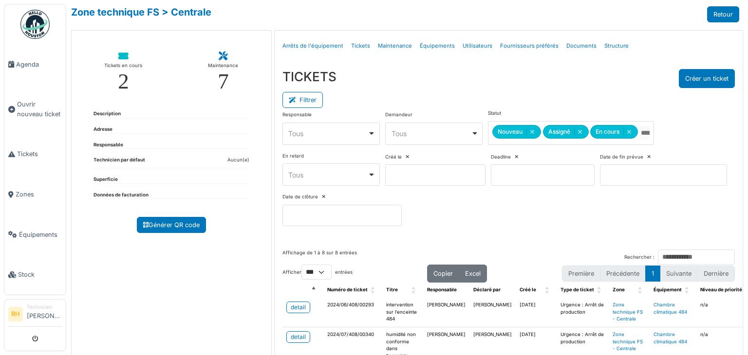
click at [510, 101] on div "Filtrer" at bounding box center [508, 99] width 452 height 22
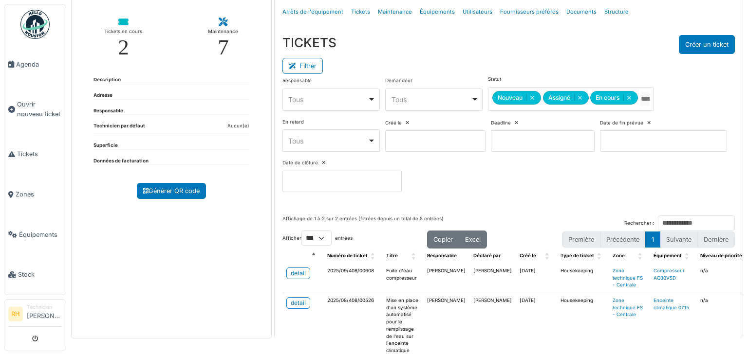
scroll to position [84, 0]
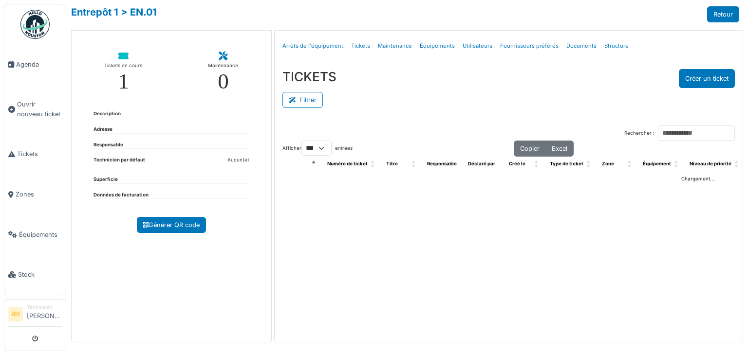
select select "***"
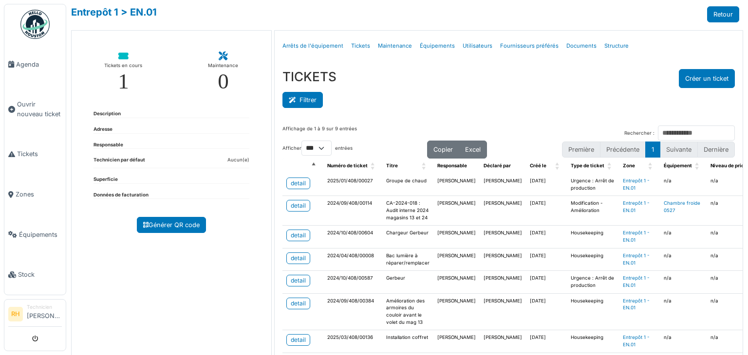
click at [300, 96] on button "Filtrer" at bounding box center [302, 100] width 40 height 16
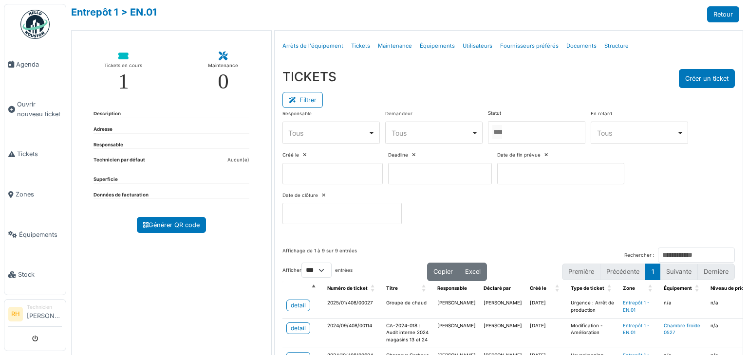
click at [502, 128] on input "Tous" at bounding box center [497, 132] width 10 height 14
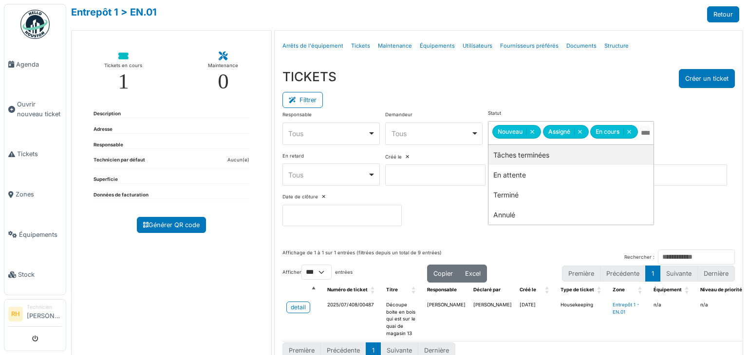
click at [512, 91] on div "Filtrer" at bounding box center [508, 99] width 452 height 22
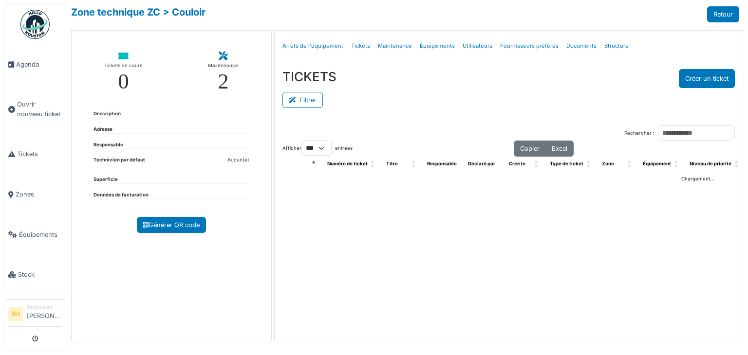
select select "***"
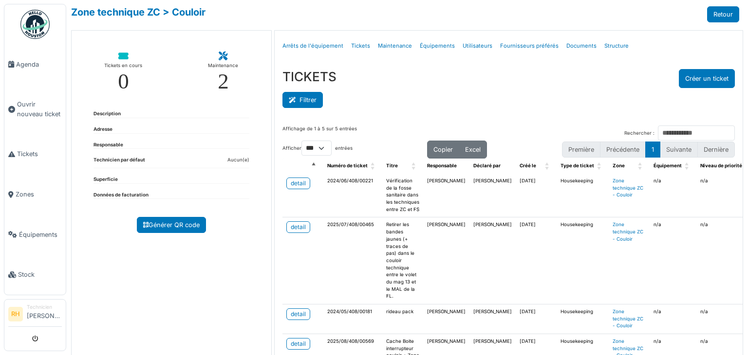
click at [311, 98] on button "Filtrer" at bounding box center [302, 100] width 40 height 16
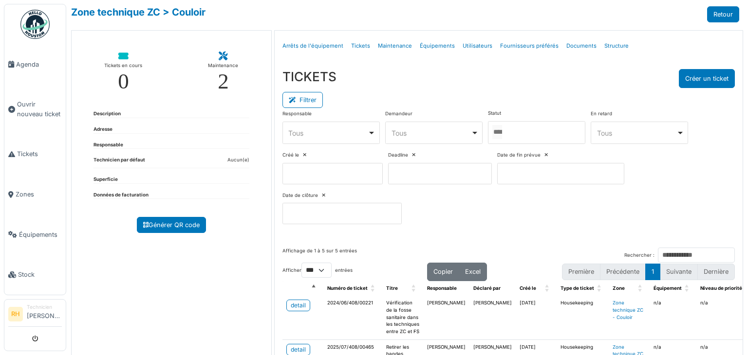
drag, startPoint x: 572, startPoint y: 128, endPoint x: 538, endPoint y: 150, distance: 40.9
click at [572, 128] on div at bounding box center [536, 132] width 97 height 23
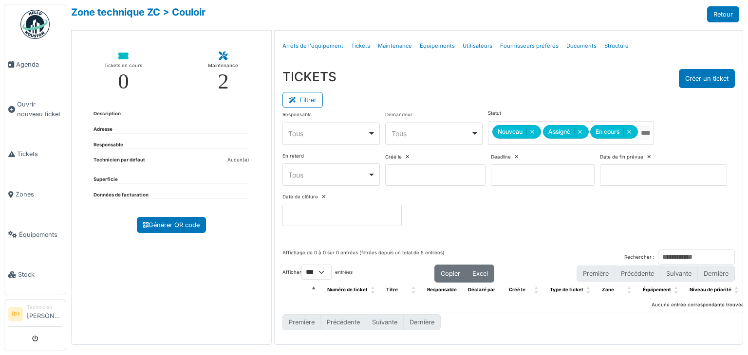
drag, startPoint x: 512, startPoint y: 100, endPoint x: 471, endPoint y: 122, distance: 46.4
click at [512, 101] on div "Filtrer" at bounding box center [508, 99] width 452 height 22
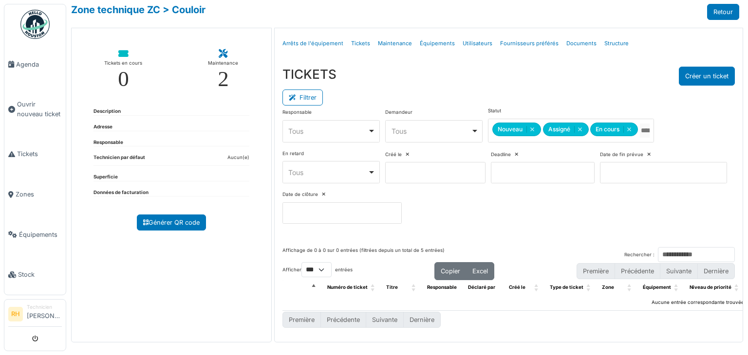
scroll to position [8, 0]
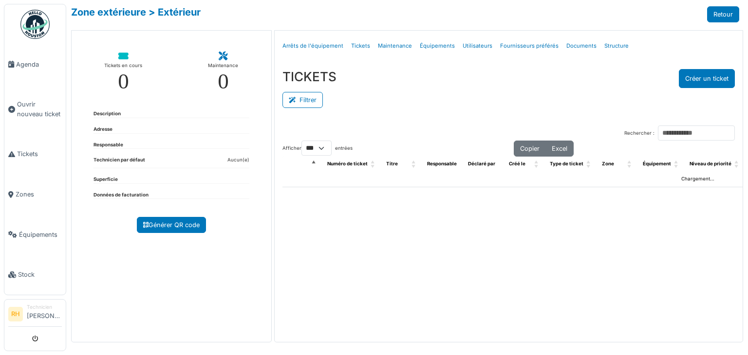
select select "***"
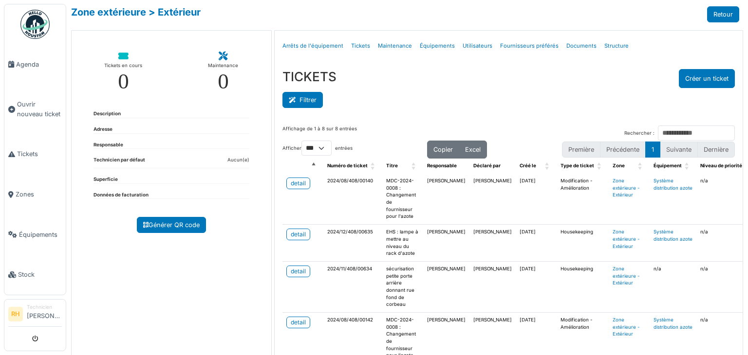
click at [297, 104] on button "Filtrer" at bounding box center [302, 100] width 40 height 16
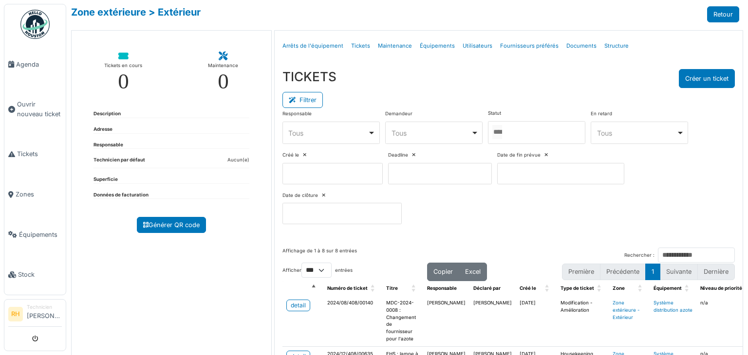
click at [501, 133] on input "Tous" at bounding box center [497, 132] width 10 height 14
click at [518, 96] on div "Filtrer" at bounding box center [508, 99] width 452 height 22
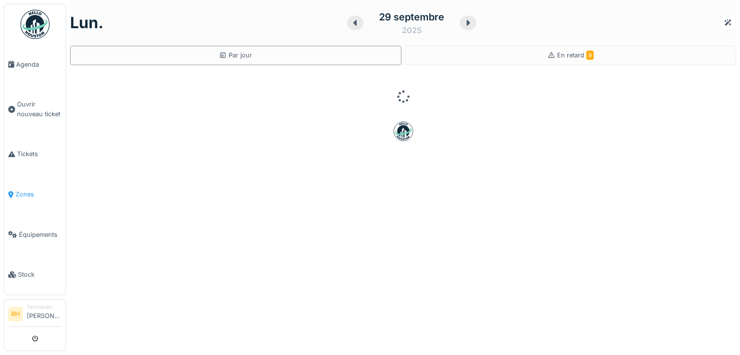
click at [30, 191] on span "Zones" at bounding box center [39, 194] width 46 height 9
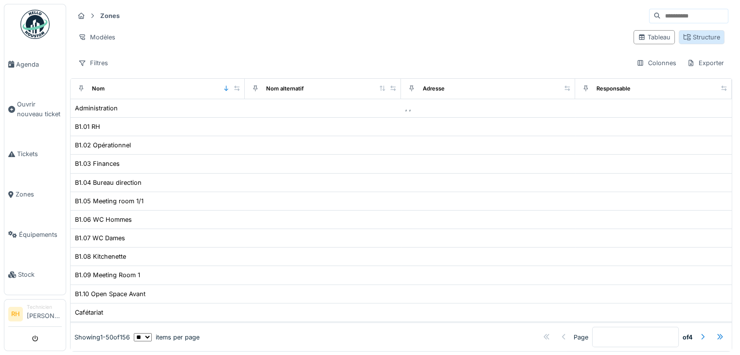
click at [683, 33] on div "Structure" at bounding box center [701, 37] width 37 height 9
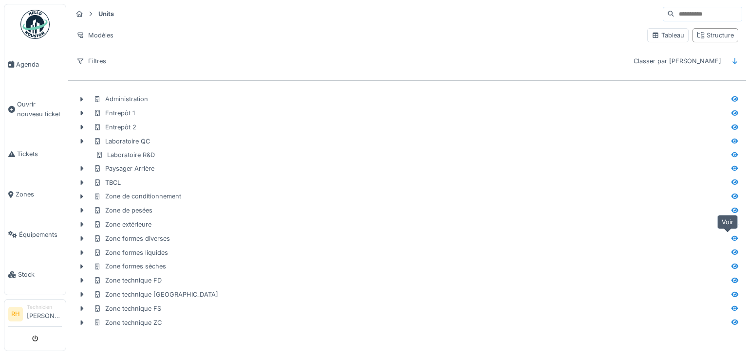
click at [731, 236] on icon at bounding box center [735, 239] width 8 height 6
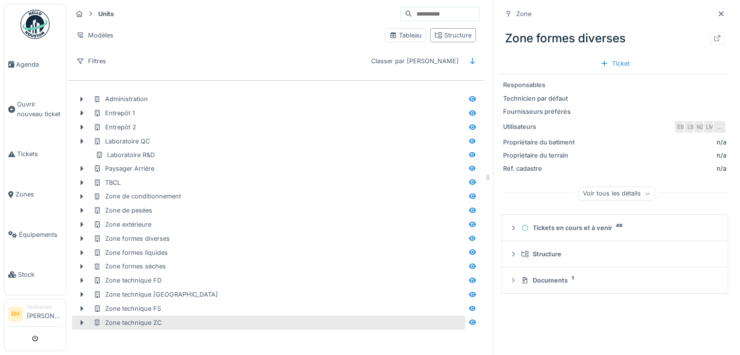
scroll to position [7, 0]
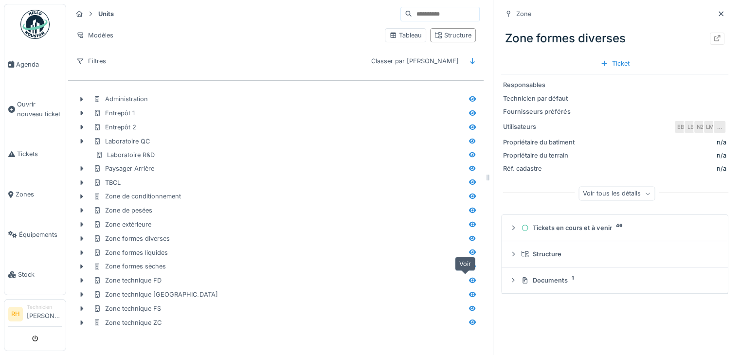
click at [469, 278] on icon at bounding box center [472, 280] width 7 height 5
click at [713, 35] on icon at bounding box center [717, 38] width 8 height 6
click at [469, 239] on icon at bounding box center [473, 239] width 8 height 6
click at [713, 42] on div at bounding box center [717, 38] width 8 height 9
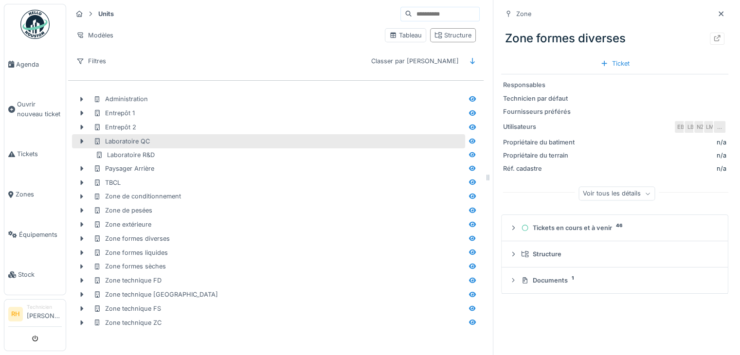
click at [142, 141] on div "Laboratoire QC" at bounding box center [121, 141] width 56 height 9
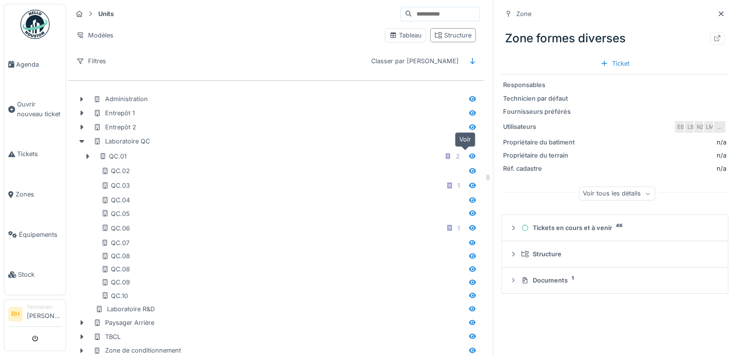
click at [469, 157] on icon at bounding box center [472, 155] width 7 height 5
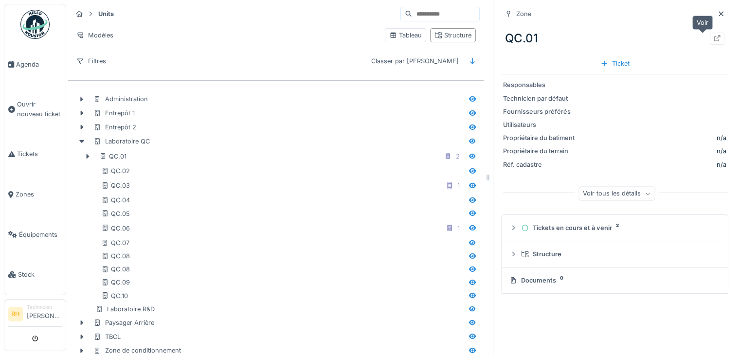
click at [713, 39] on icon at bounding box center [717, 38] width 8 height 6
click at [469, 185] on div at bounding box center [472, 186] width 15 height 12
click at [699, 40] on div "QC.03" at bounding box center [614, 38] width 227 height 25
click at [713, 39] on icon at bounding box center [717, 38] width 8 height 6
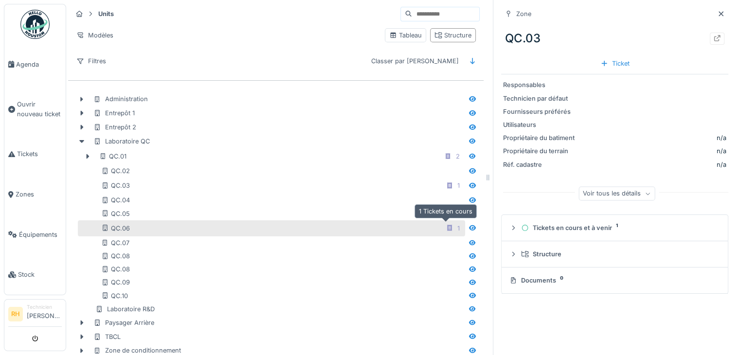
click at [447, 229] on icon at bounding box center [449, 228] width 5 height 6
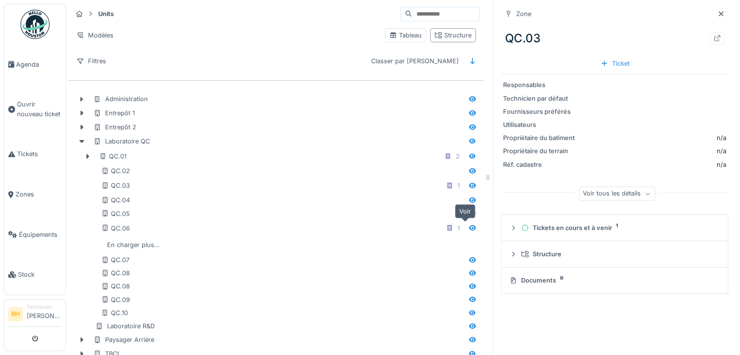
click at [469, 227] on icon at bounding box center [473, 228] width 8 height 6
click at [714, 36] on icon at bounding box center [717, 38] width 6 height 6
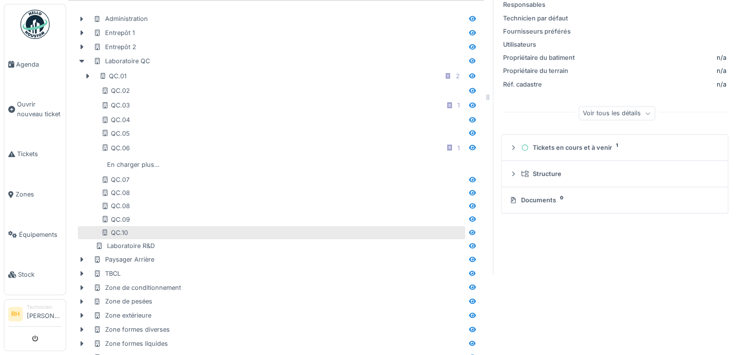
scroll to position [97, 0]
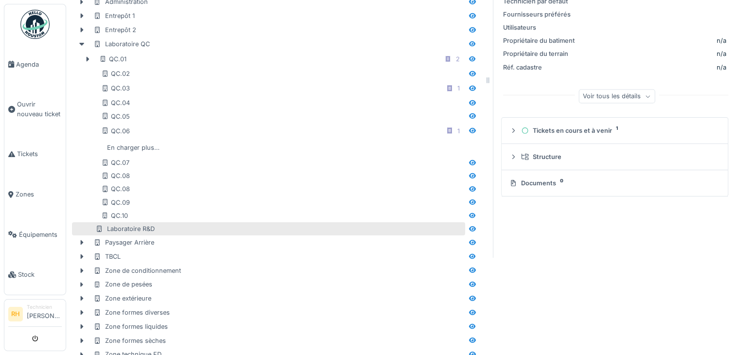
click at [142, 227] on div "Laboratoire R&D" at bounding box center [124, 228] width 59 height 9
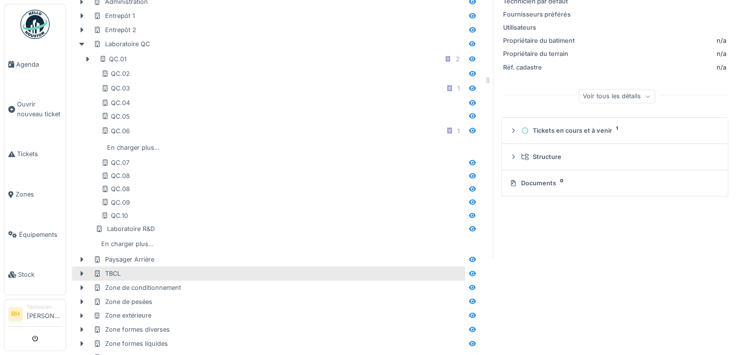
click at [117, 271] on div "TBCL" at bounding box center [106, 273] width 27 height 9
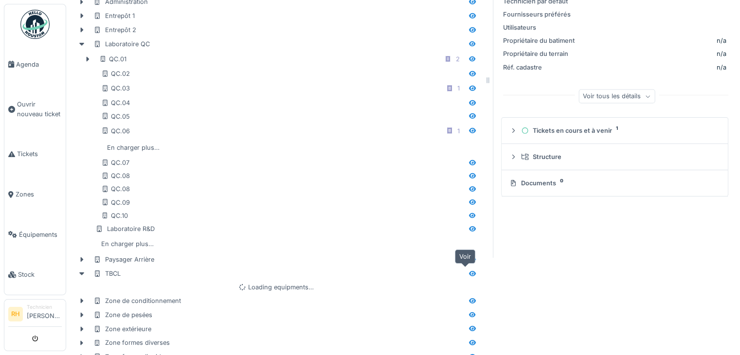
click at [469, 272] on icon at bounding box center [473, 274] width 8 height 6
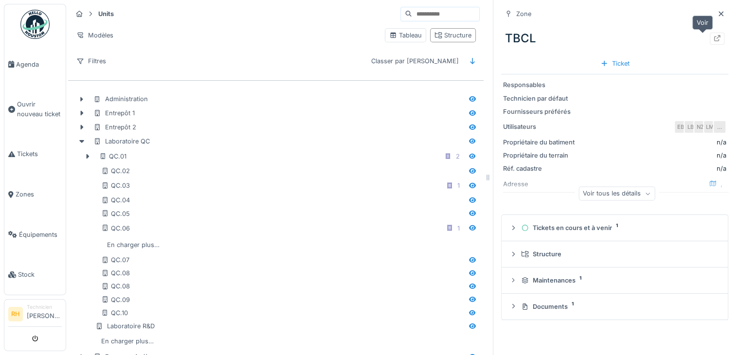
click at [713, 40] on icon at bounding box center [717, 38] width 8 height 6
click at [33, 33] on img at bounding box center [34, 24] width 29 height 29
click at [33, 28] on img at bounding box center [34, 24] width 29 height 29
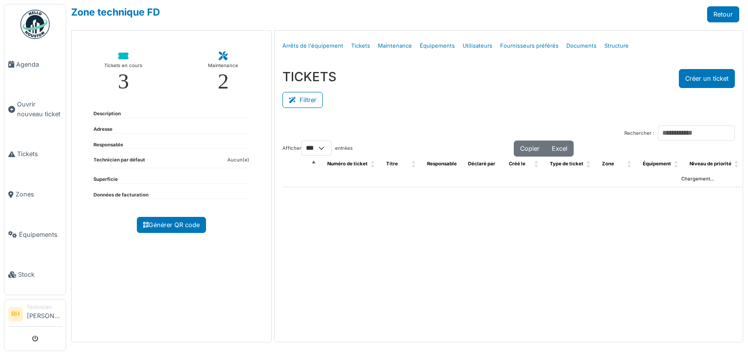
select select "***"
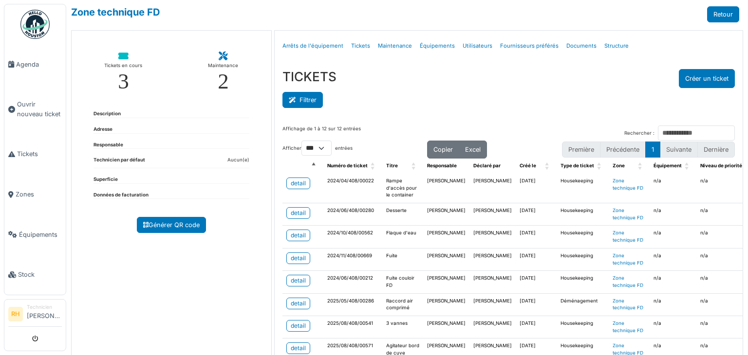
click at [310, 98] on button "Filtrer" at bounding box center [302, 100] width 40 height 16
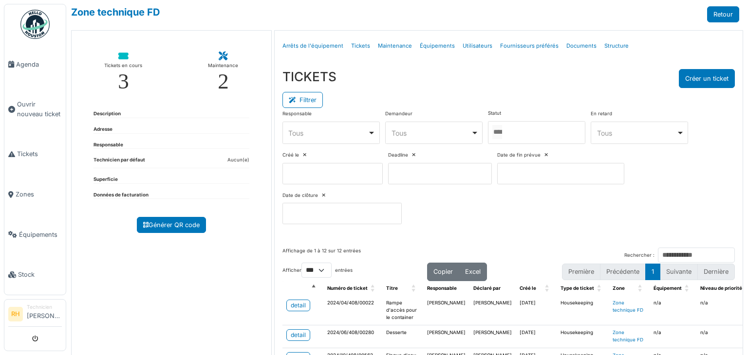
drag, startPoint x: 528, startPoint y: 128, endPoint x: 505, endPoint y: 146, distance: 28.7
click at [524, 128] on div at bounding box center [536, 132] width 97 height 23
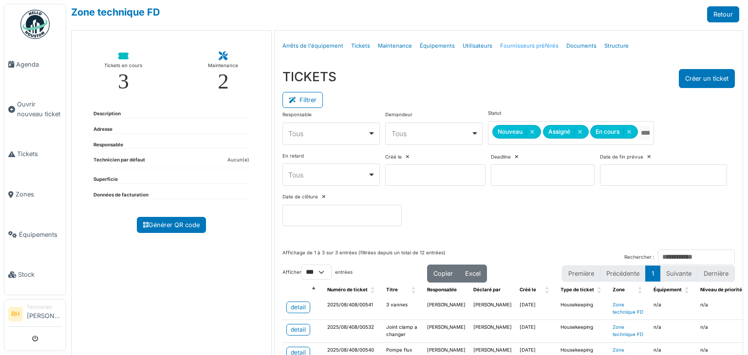
click at [496, 56] on link "Fournisseurs préférés" at bounding box center [529, 46] width 66 height 23
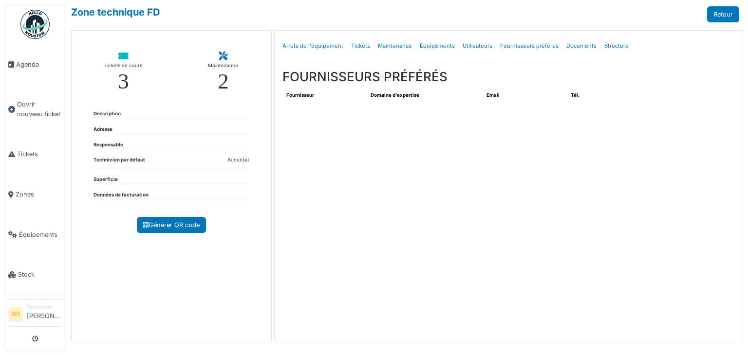
select select "***"
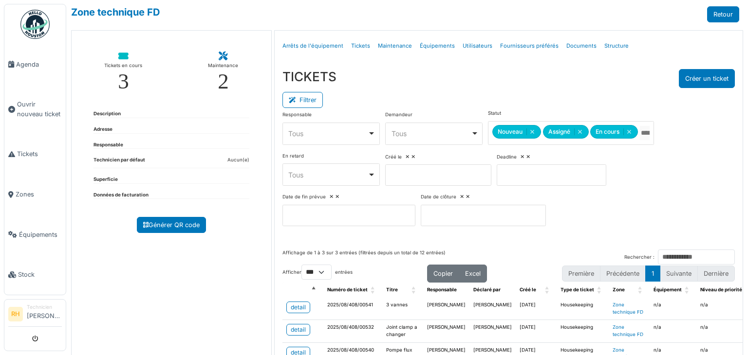
select select "***"
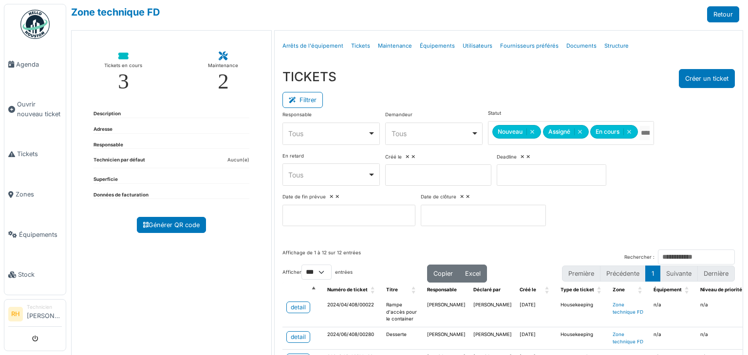
click at [508, 74] on div "TICKETS Créer un ticket" at bounding box center [508, 78] width 452 height 19
drag, startPoint x: 584, startPoint y: 184, endPoint x: 575, endPoint y: 183, distance: 8.9
click at [583, 184] on div "Responsable **** Tous Remove item Tous [PERSON_NAME] [PERSON_NAME] [PERSON_NAME…" at bounding box center [508, 172] width 452 height 124
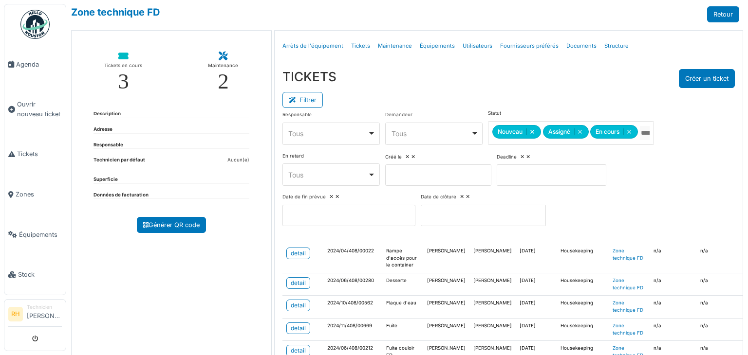
click at [530, 131] on button "Remove item" at bounding box center [531, 131] width 11 height 7
click at [530, 132] on button "Remove item" at bounding box center [531, 131] width 11 height 7
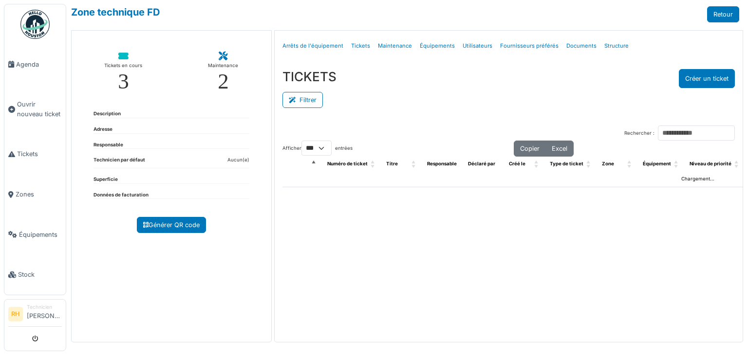
select select "***"
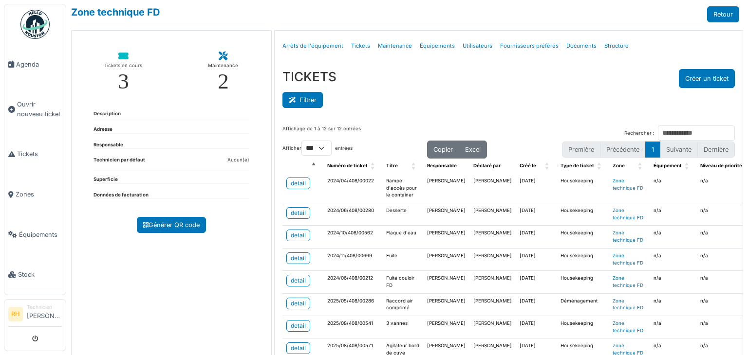
click at [290, 97] on icon at bounding box center [294, 100] width 11 height 6
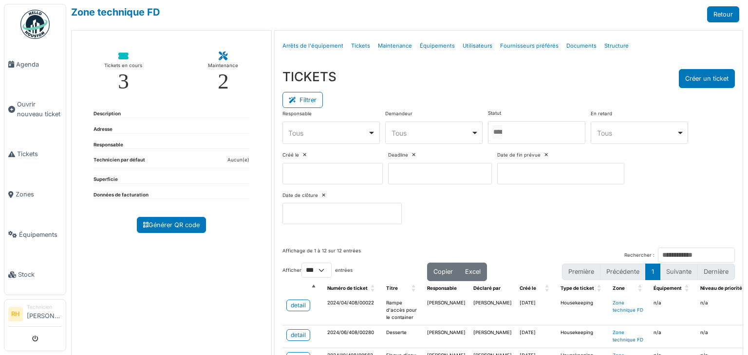
click at [541, 131] on div at bounding box center [536, 132] width 97 height 23
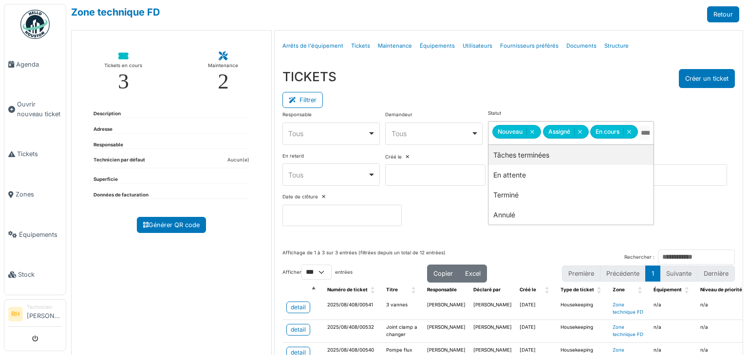
click at [538, 102] on div "Filtrer" at bounding box center [508, 99] width 452 height 22
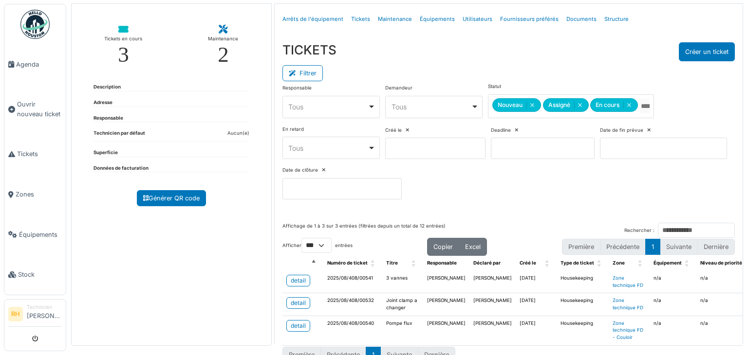
scroll to position [49, 0]
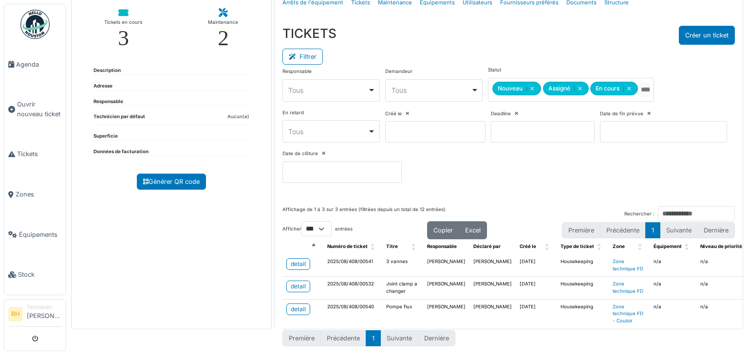
click at [395, 332] on li "Suivante" at bounding box center [399, 338] width 37 height 16
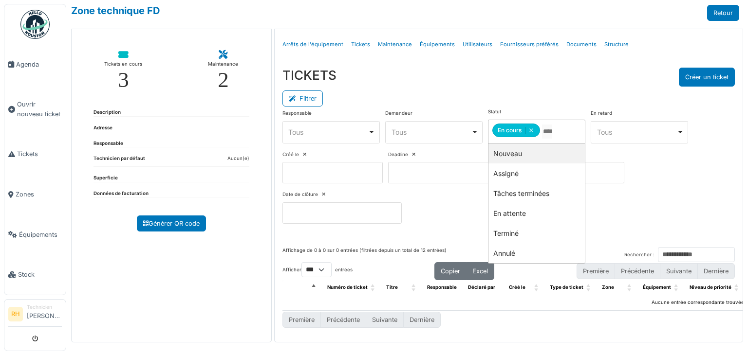
scroll to position [7, 0]
click at [529, 87] on div "Filtrer" at bounding box center [508, 98] width 452 height 22
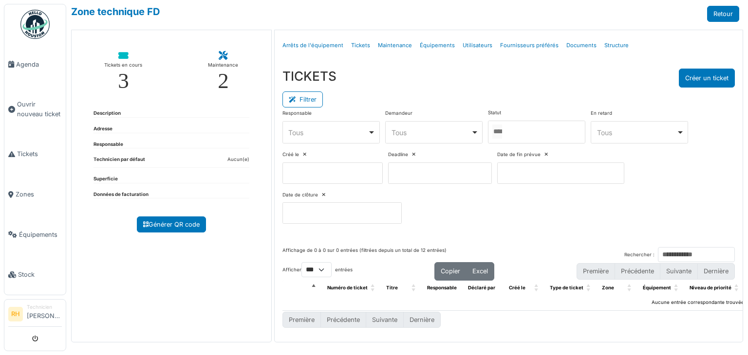
click at [550, 88] on div "Filtrer" at bounding box center [508, 99] width 452 height 22
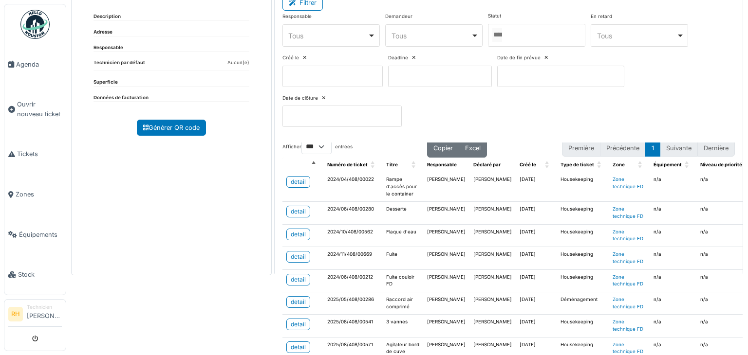
scroll to position [49, 0]
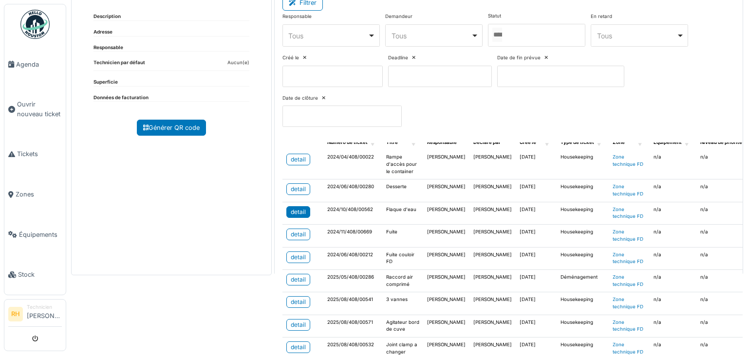
click at [292, 210] on div "detail" at bounding box center [298, 212] width 15 height 9
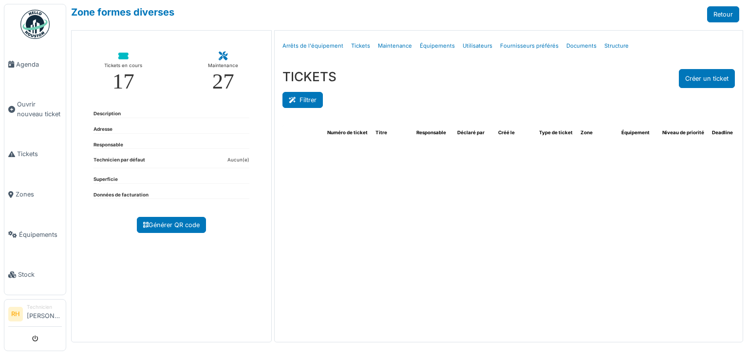
select select "***"
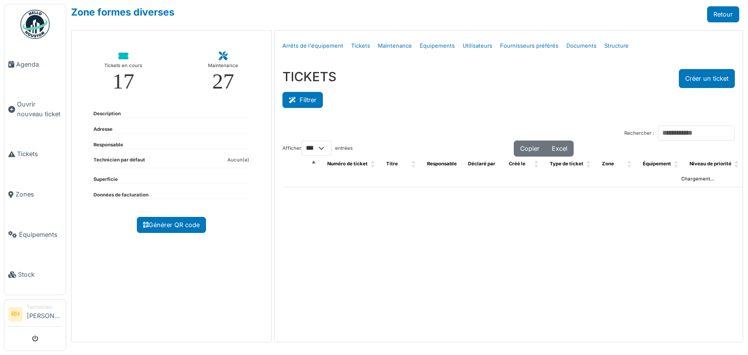
click at [316, 98] on button "Filtrer" at bounding box center [302, 100] width 40 height 16
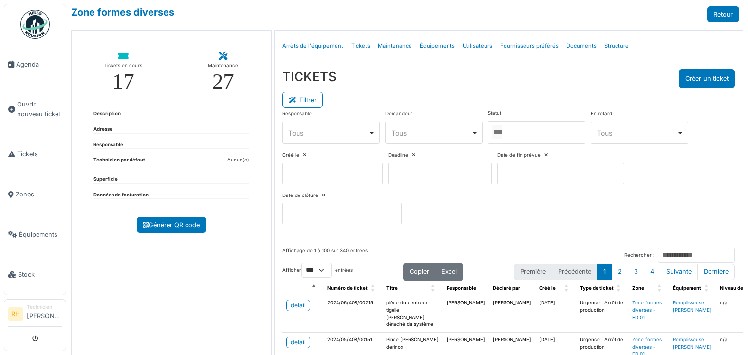
click at [547, 133] on div at bounding box center [536, 132] width 97 height 23
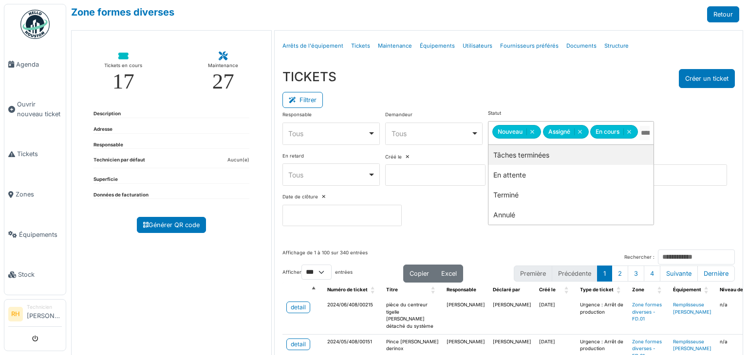
click at [524, 92] on div "Filtrer" at bounding box center [508, 99] width 452 height 22
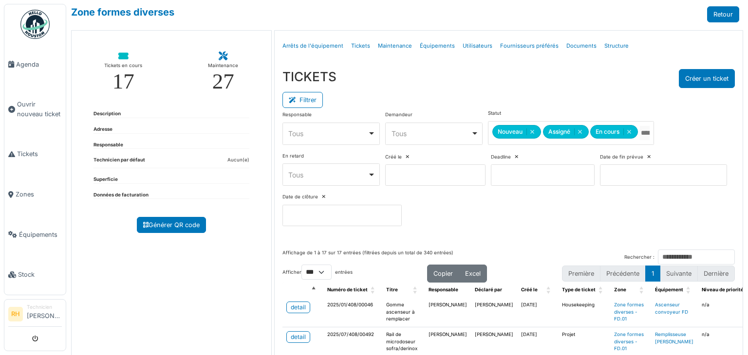
click at [582, 72] on div "TICKETS Créer un ticket" at bounding box center [508, 78] width 452 height 19
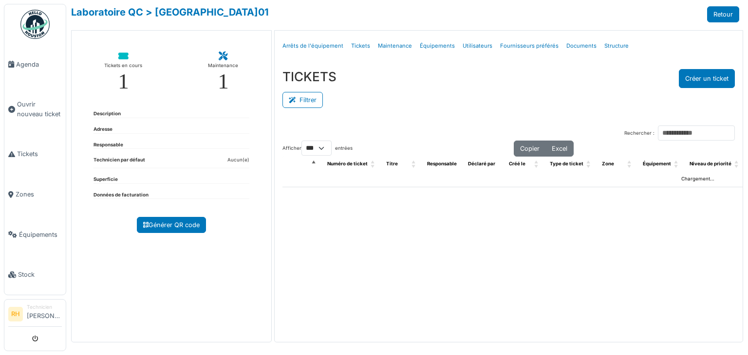
select select "***"
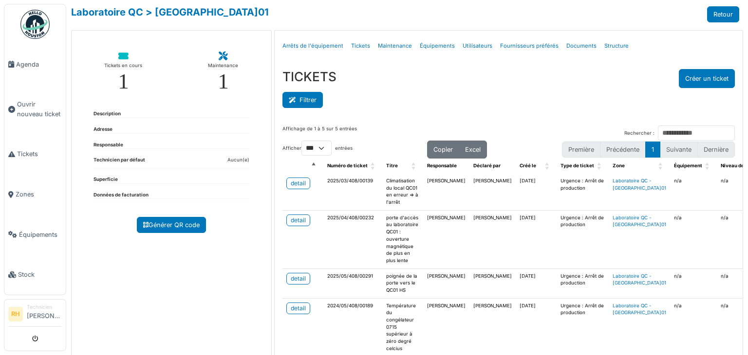
click at [311, 94] on button "Filtrer" at bounding box center [302, 100] width 40 height 16
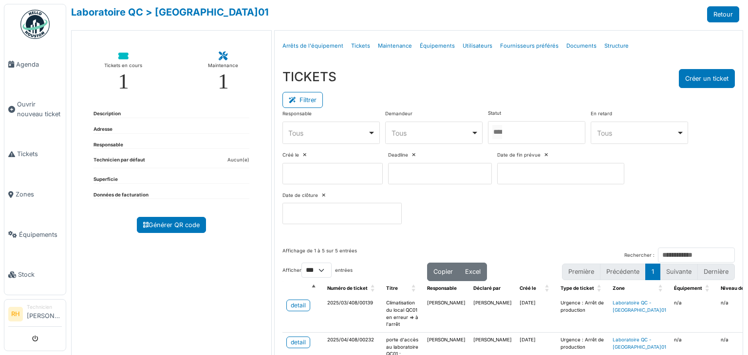
click at [520, 135] on div at bounding box center [536, 132] width 97 height 23
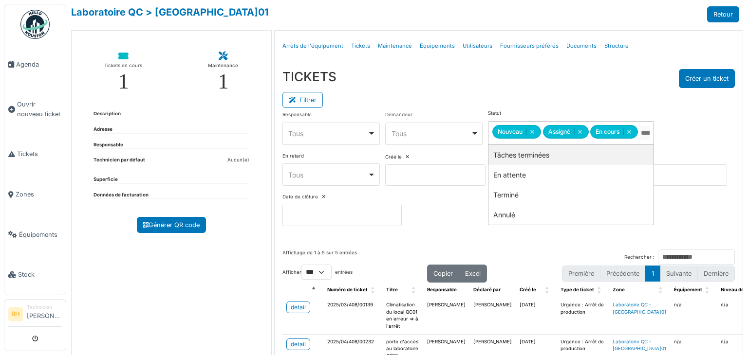
click at [545, 79] on div "TICKETS Créer un ticket" at bounding box center [508, 78] width 452 height 19
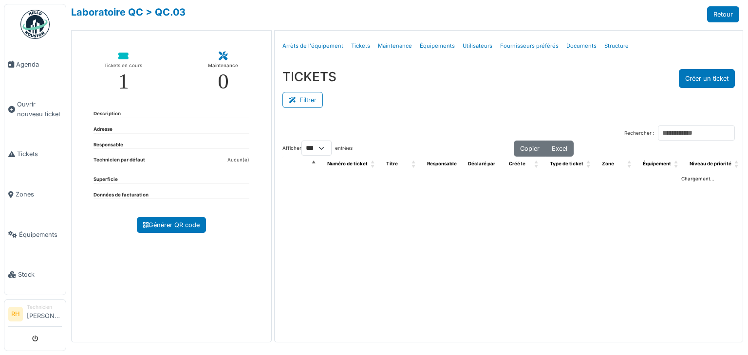
select select "***"
click at [294, 96] on button "Filtrer" at bounding box center [302, 100] width 40 height 16
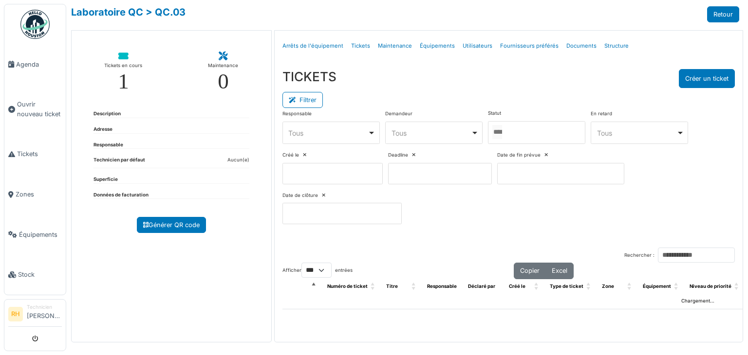
click at [520, 135] on div at bounding box center [536, 132] width 97 height 23
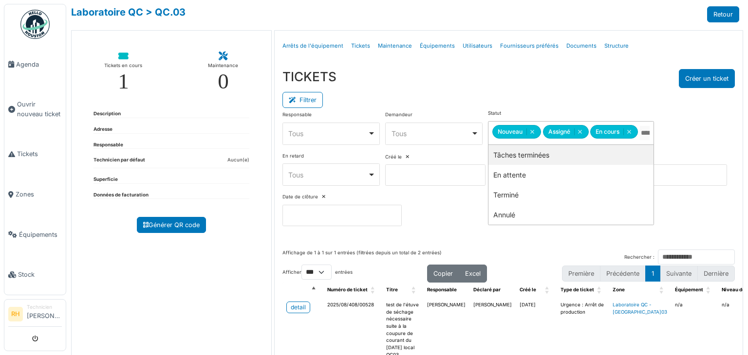
click at [488, 93] on div "Filtrer" at bounding box center [508, 99] width 452 height 22
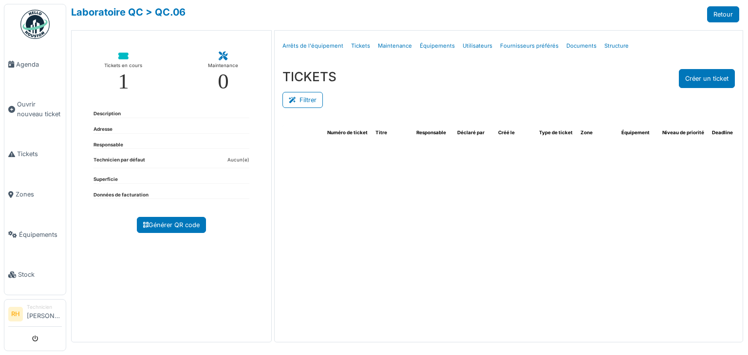
select select "***"
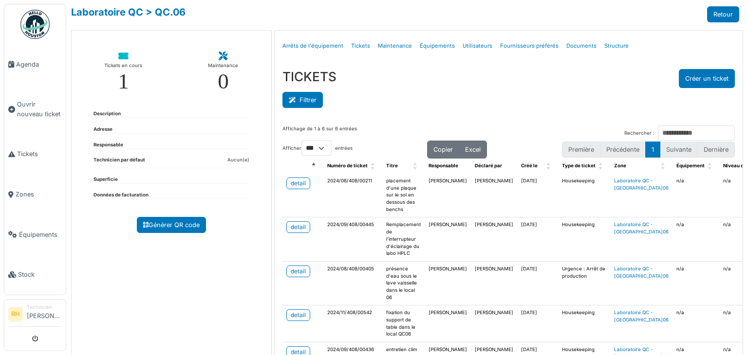
click at [295, 94] on button "Filtrer" at bounding box center [302, 100] width 40 height 16
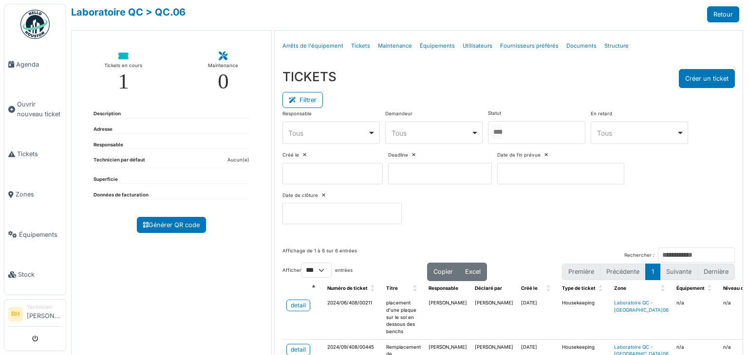
click at [512, 135] on div at bounding box center [536, 132] width 97 height 23
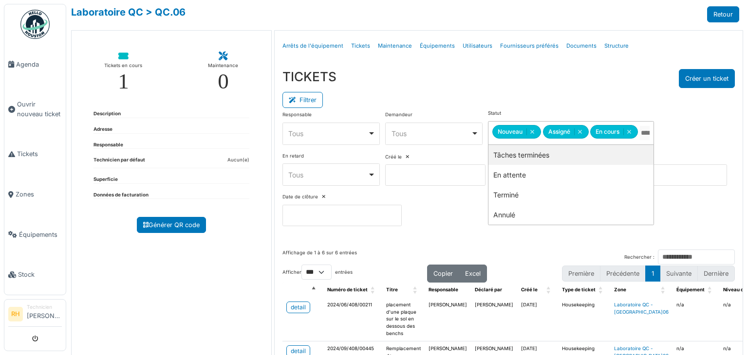
drag, startPoint x: 495, startPoint y: 85, endPoint x: 479, endPoint y: 74, distance: 19.7
click at [496, 85] on div "TICKETS Créer un ticket" at bounding box center [508, 78] width 452 height 19
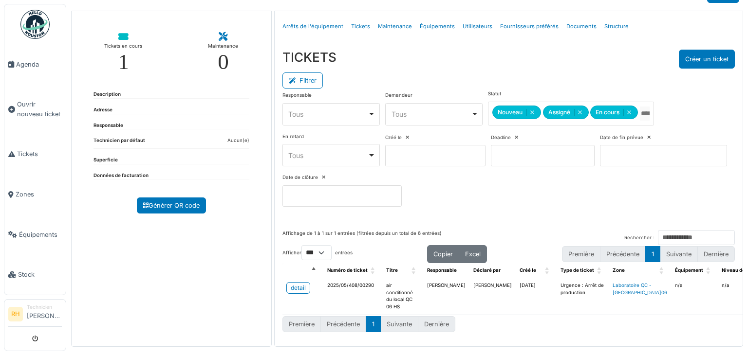
scroll to position [29, 0]
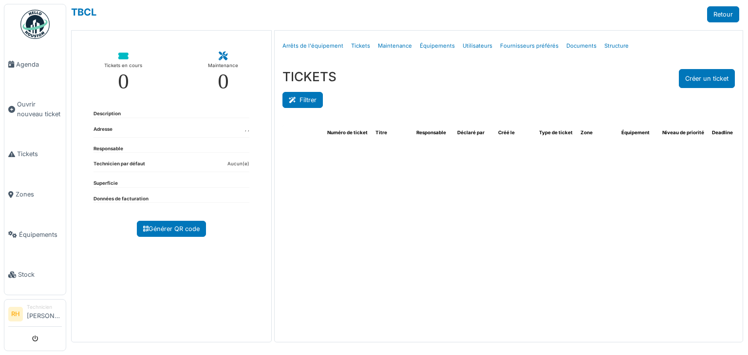
click at [305, 98] on button "Filtrer" at bounding box center [302, 100] width 40 height 16
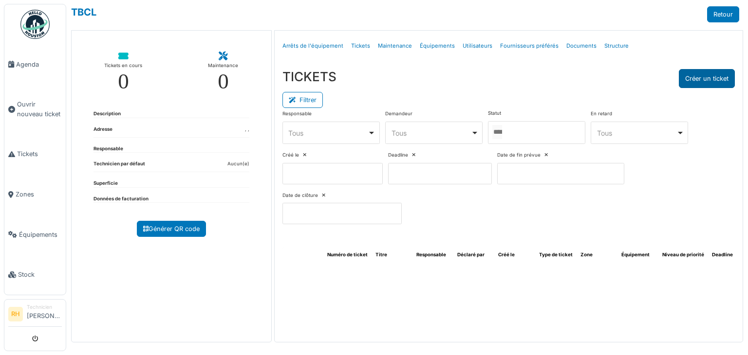
click at [727, 81] on button "Créer un ticket" at bounding box center [706, 78] width 56 height 19
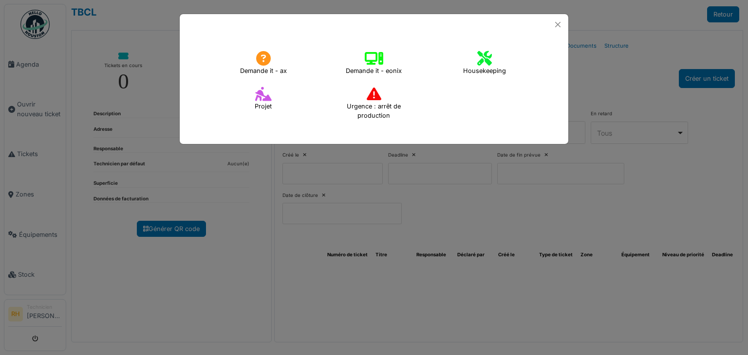
select select "***"
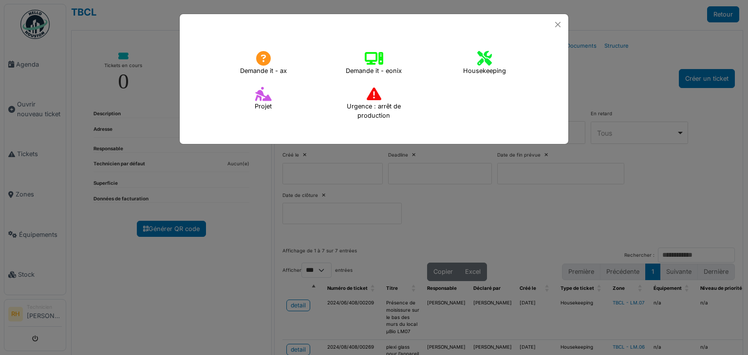
click at [478, 62] on icon at bounding box center [484, 58] width 15 height 15
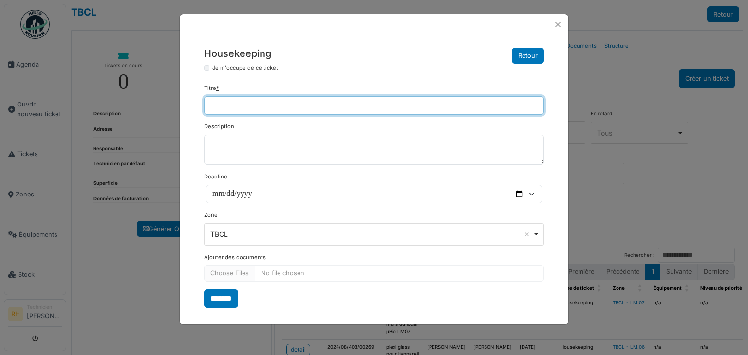
click at [367, 103] on input "Titre *" at bounding box center [374, 105] width 340 height 18
click at [238, 106] on input "Titre *" at bounding box center [374, 105] width 340 height 18
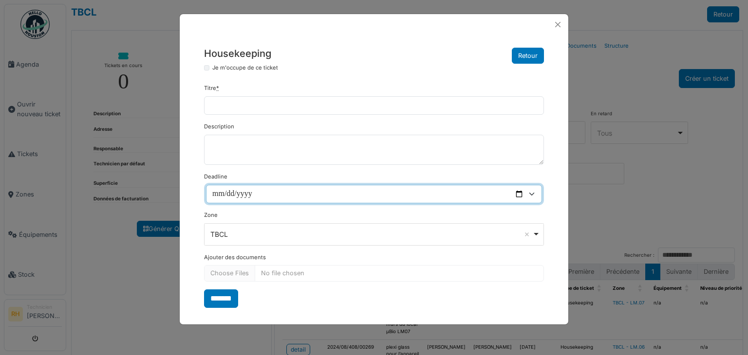
click at [284, 193] on input "Deadline" at bounding box center [374, 194] width 336 height 18
click at [516, 195] on input "Deadline" at bounding box center [374, 194] width 336 height 18
type input "**********"
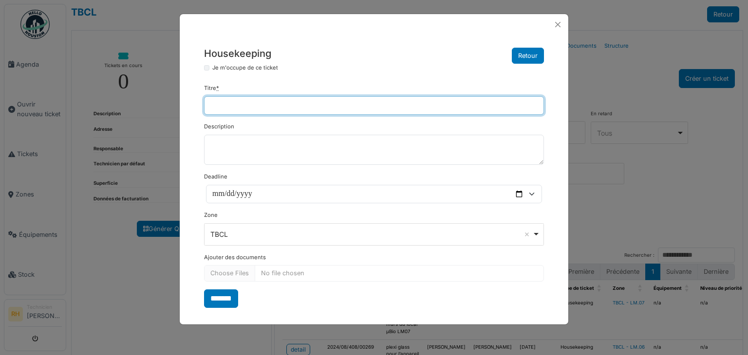
click at [259, 97] on input "Titre *" at bounding box center [374, 105] width 340 height 18
type input "**********"
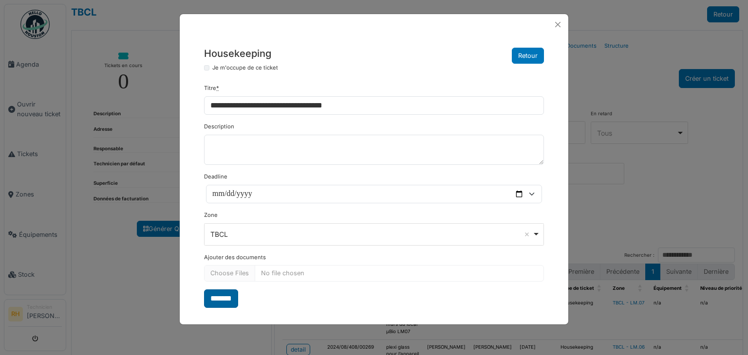
click at [221, 298] on input "*******" at bounding box center [221, 299] width 34 height 18
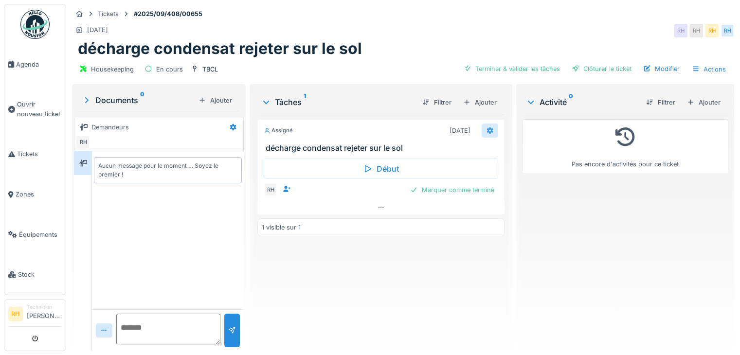
click at [491, 129] on div at bounding box center [490, 131] width 17 height 14
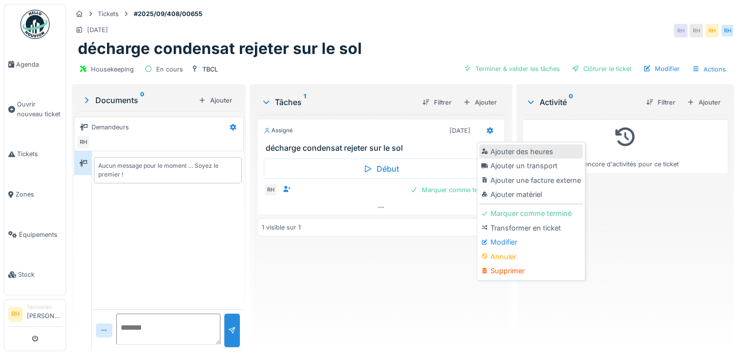
click at [521, 154] on div "Ajouter des heures" at bounding box center [531, 152] width 104 height 15
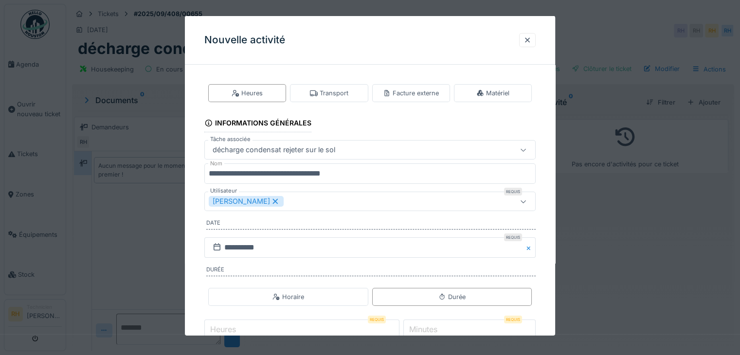
click at [302, 197] on div "[PERSON_NAME]" at bounding box center [350, 201] width 282 height 11
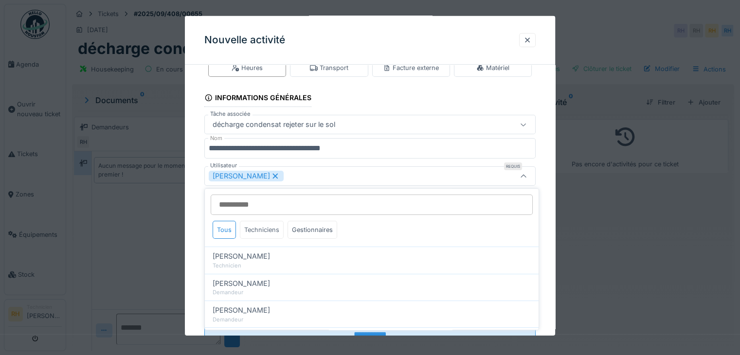
click at [271, 228] on div "Techniciens" at bounding box center [262, 230] width 44 height 18
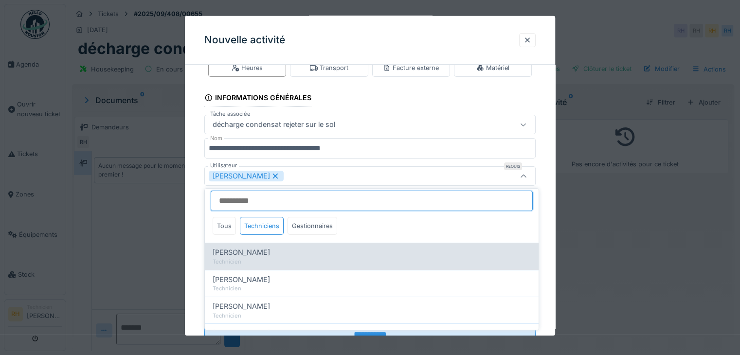
scroll to position [0, 0]
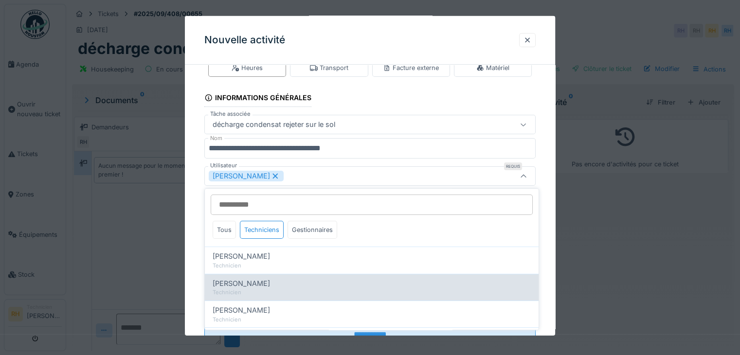
click at [275, 287] on div "[PERSON_NAME]" at bounding box center [372, 283] width 318 height 11
type input "**********"
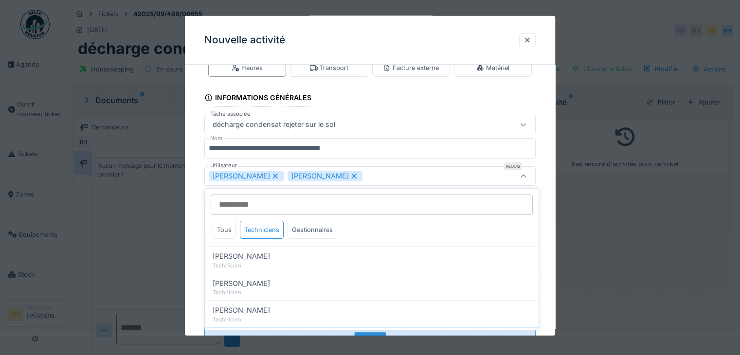
drag, startPoint x: 541, startPoint y: 161, endPoint x: 533, endPoint y: 163, distance: 7.9
click at [541, 162] on div "**********" at bounding box center [370, 209] width 370 height 325
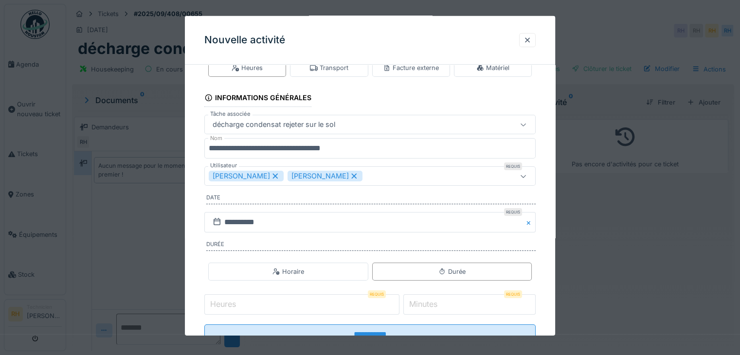
click at [304, 305] on input "Heures" at bounding box center [301, 304] width 195 height 20
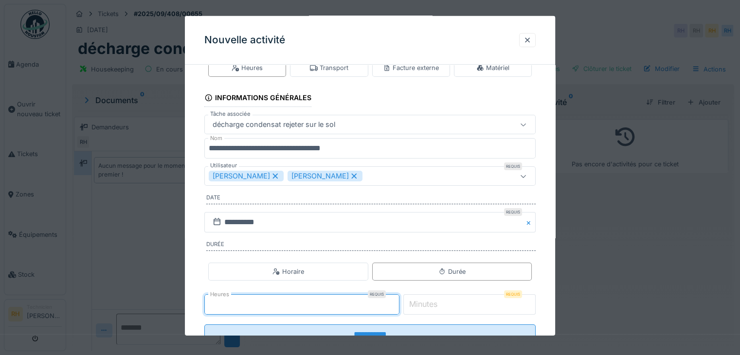
type input "*"
click at [439, 304] on label "Minutes" at bounding box center [423, 304] width 32 height 12
click at [440, 304] on input "*" at bounding box center [469, 304] width 132 height 20
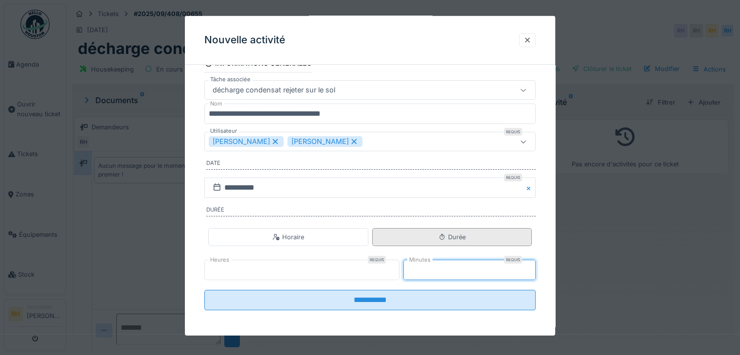
scroll to position [60, 0]
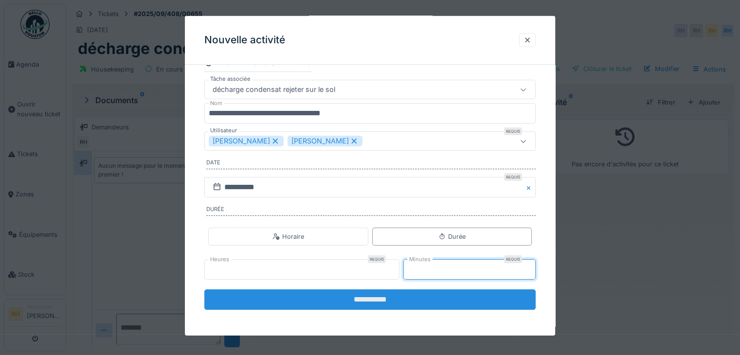
type input "**"
click at [390, 296] on input "**********" at bounding box center [369, 300] width 331 height 20
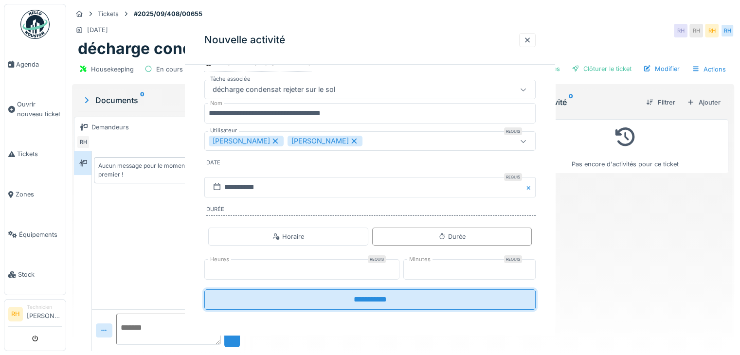
scroll to position [0, 0]
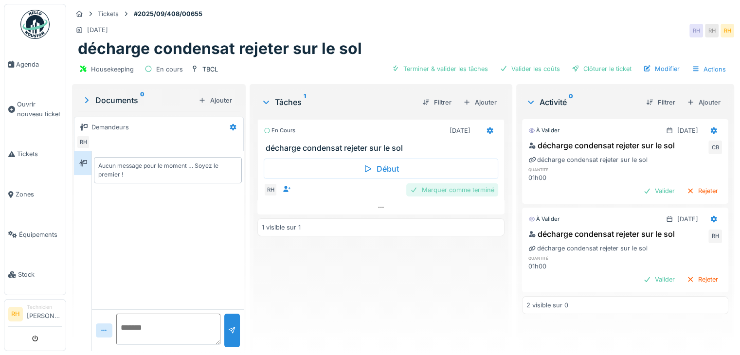
click at [422, 189] on div "Marquer comme terminé" at bounding box center [452, 189] width 92 height 13
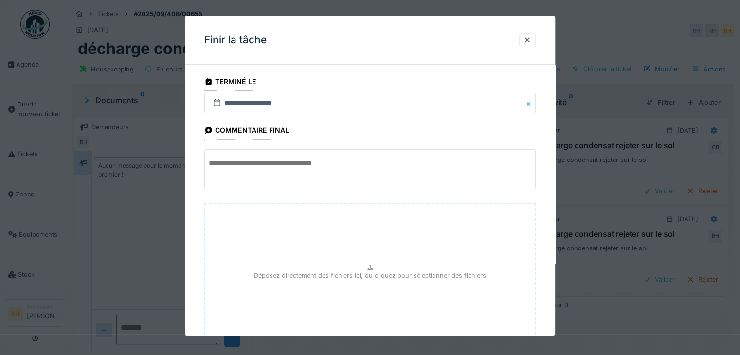
click at [341, 245] on div "Déposez directement des fichiers ici, ou cliquez pour sélectionner des fichiers" at bounding box center [369, 276] width 331 height 146
click at [392, 258] on div "Déposez directement des fichiers ici, ou cliquez pour sélectionner des fichiers" at bounding box center [369, 276] width 331 height 146
type input "**********"
click at [349, 304] on div "Déposez directement des fichiers ici, ou cliquez pour sélectionner des fichiers…" at bounding box center [369, 276] width 331 height 146
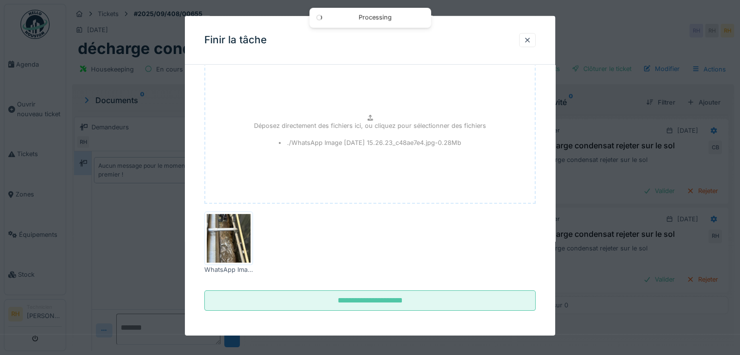
scroll to position [146, 0]
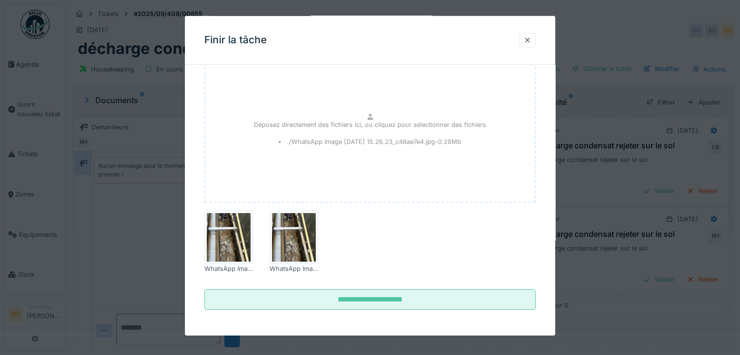
click at [285, 239] on img at bounding box center [294, 237] width 44 height 49
drag, startPoint x: 358, startPoint y: 177, endPoint x: 348, endPoint y: 177, distance: 9.3
click at [348, 177] on div "Déposez directement des fichiers ici, ou cliquez pour sélectionner des fichiers…" at bounding box center [369, 130] width 331 height 146
type input "**********"
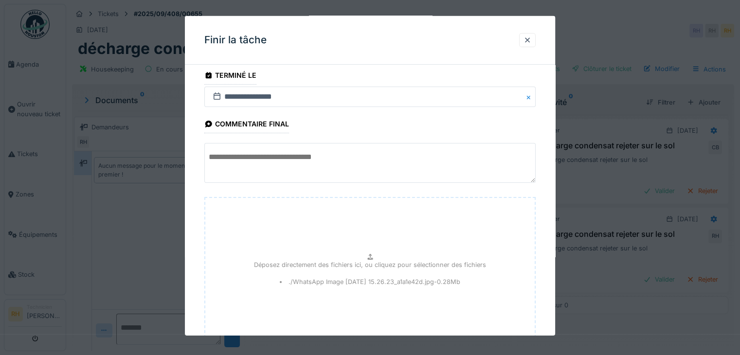
scroll to position [0, 0]
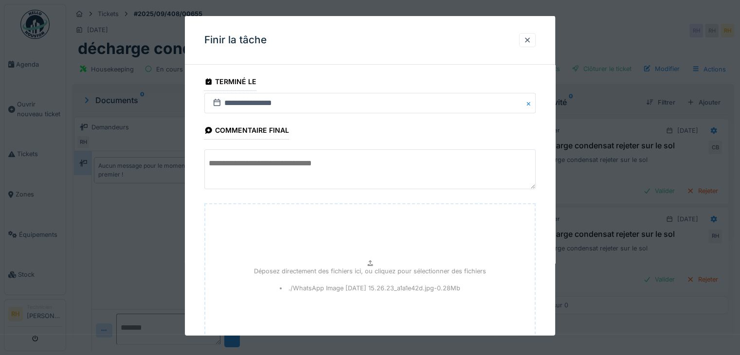
click at [358, 164] on textarea at bounding box center [369, 169] width 331 height 40
click at [303, 164] on textarea "**********" at bounding box center [369, 169] width 331 height 40
click at [333, 186] on textarea "**********" at bounding box center [369, 169] width 331 height 40
type textarea "**********"
click at [335, 190] on div "**********" at bounding box center [369, 170] width 331 height 42
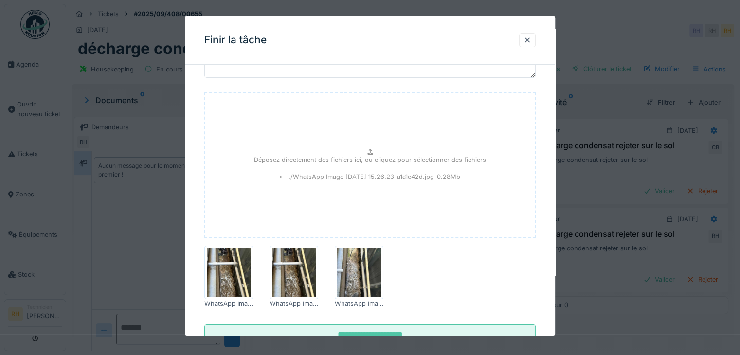
scroll to position [146, 0]
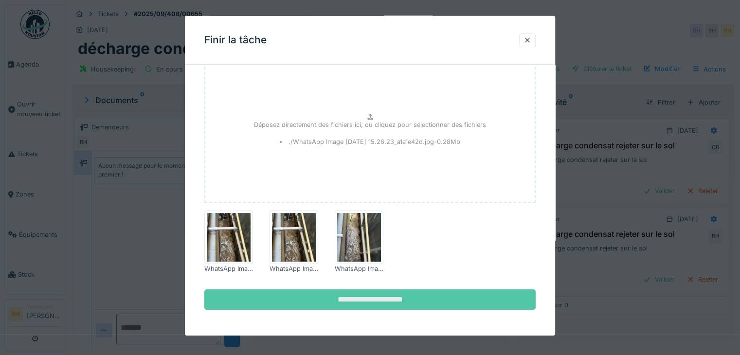
click at [385, 295] on input "**********" at bounding box center [369, 299] width 331 height 20
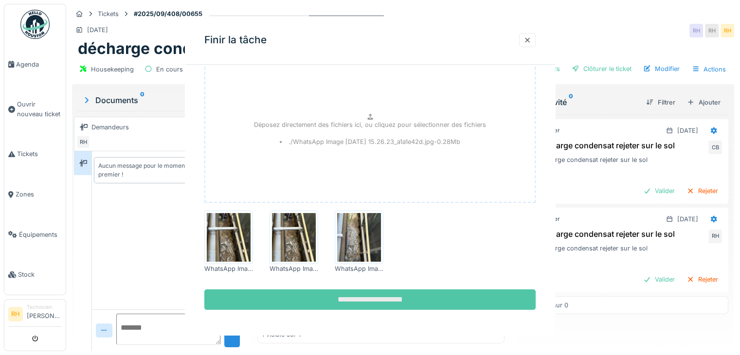
scroll to position [0, 0]
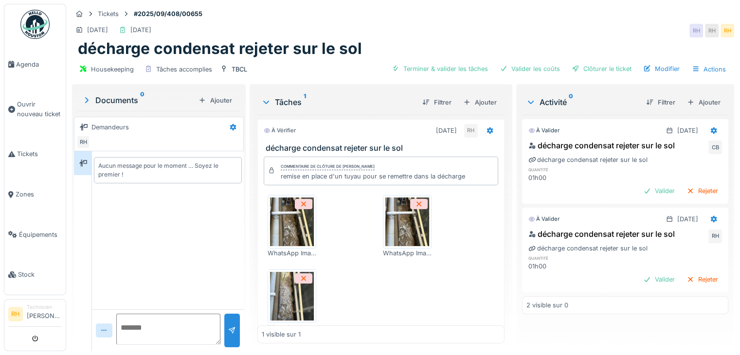
drag, startPoint x: 237, startPoint y: 8, endPoint x: 235, endPoint y: 3, distance: 5.4
click at [236, 8] on div "Tickets #2025/09/408/00655" at bounding box center [403, 14] width 662 height 12
